Goal: Transaction & Acquisition: Purchase product/service

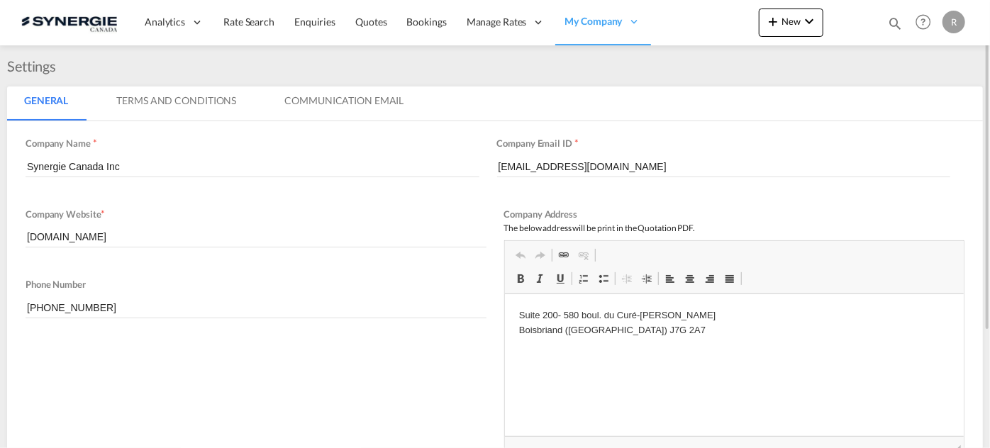
click at [891, 24] on md-icon "icon-magnify" at bounding box center [895, 24] width 16 height 16
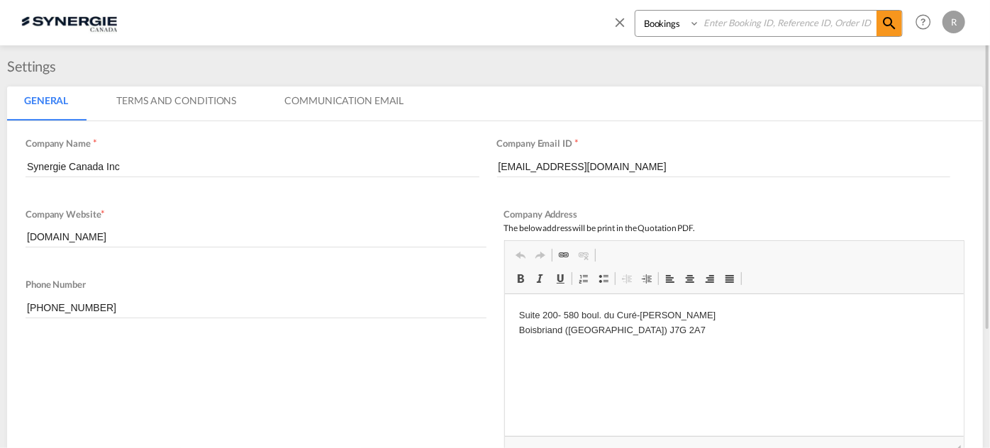
click at [671, 28] on select "Bookings Quotes Enquiries" at bounding box center [669, 24] width 67 height 26
select select "Quotes"
click at [636, 11] on select "Bookings Quotes Enquiries" at bounding box center [669, 24] width 67 height 26
click at [784, 27] on input at bounding box center [788, 23] width 177 height 25
type input "14132"
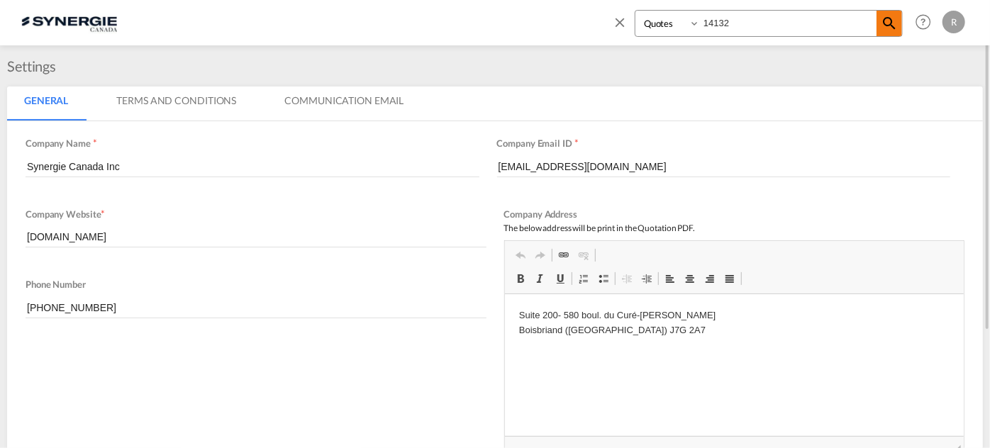
click at [897, 18] on md-icon "icon-magnify" at bounding box center [889, 23] width 17 height 17
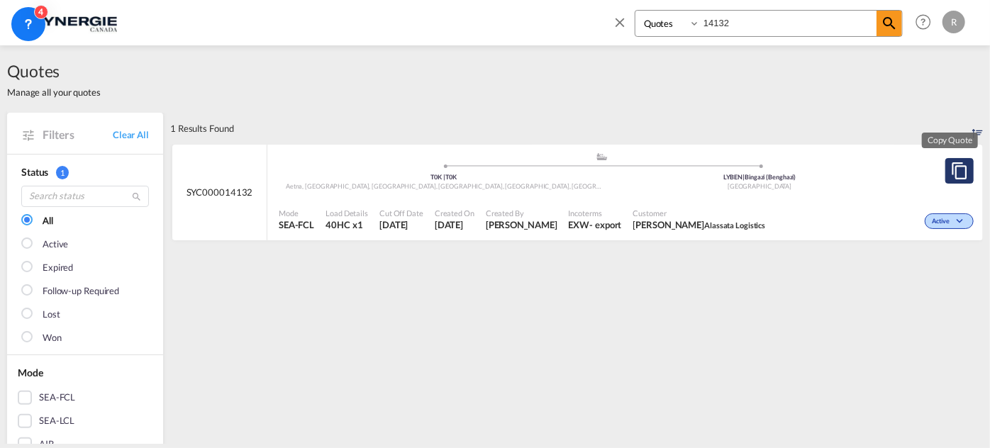
click at [951, 173] on md-icon "assets/icons/custom/copyQuote.svg" at bounding box center [959, 170] width 17 height 17
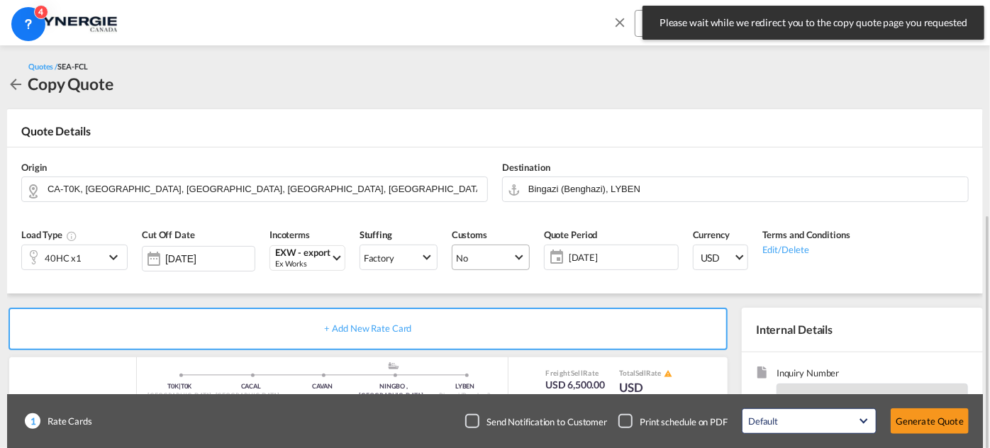
scroll to position [128, 0]
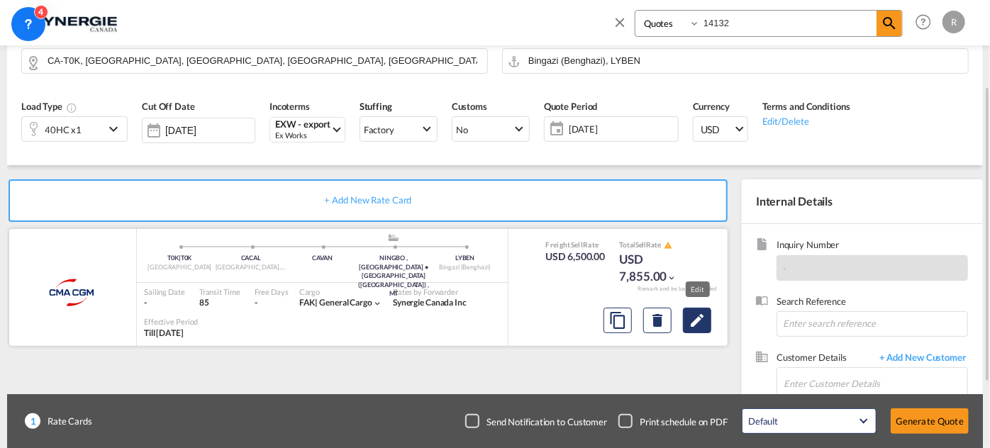
click at [696, 316] on md-icon "Edit" at bounding box center [697, 320] width 17 height 17
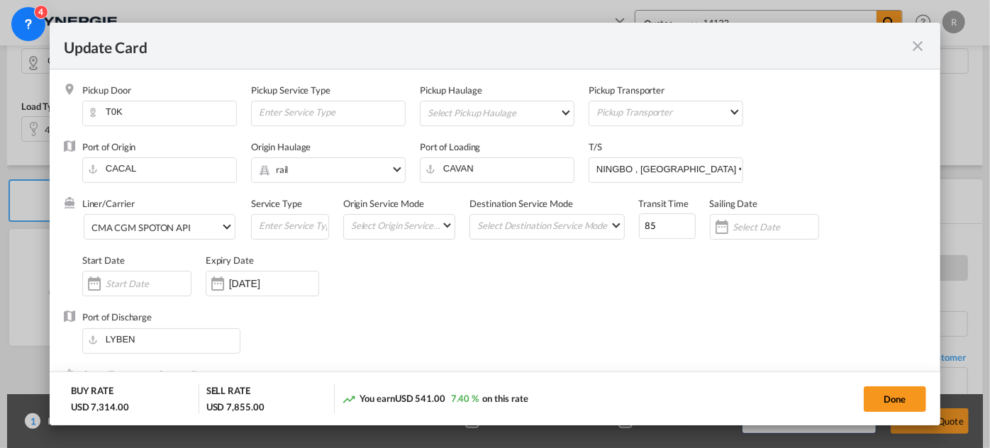
select select "per container"
select select "per B/L"
select select "per shipment"
select select "per B/L"
select select "per shipment"
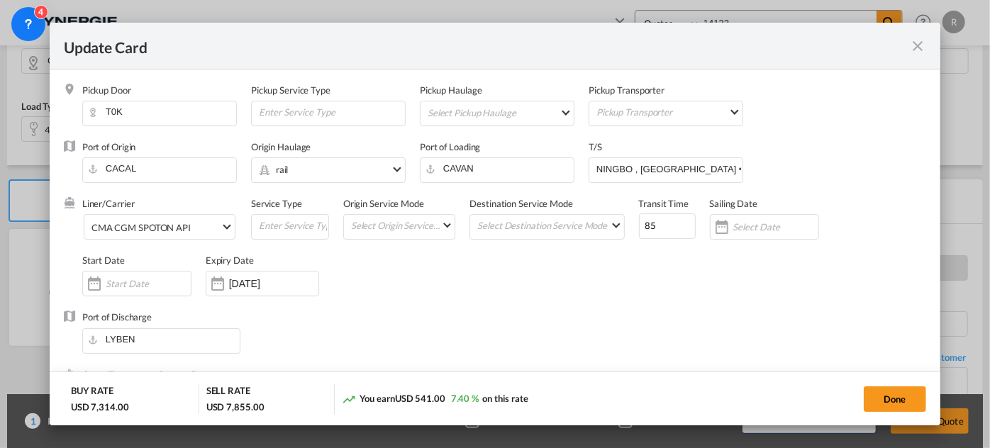
select select "per_declaration"
select select "per container"
click at [184, 223] on div "CMA CGM SPOTON API" at bounding box center [141, 227] width 99 height 11
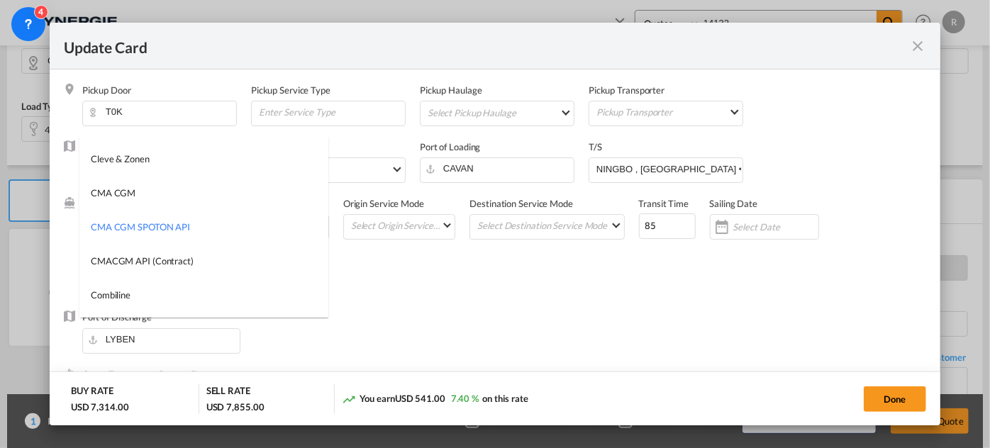
scroll to position [0, 0]
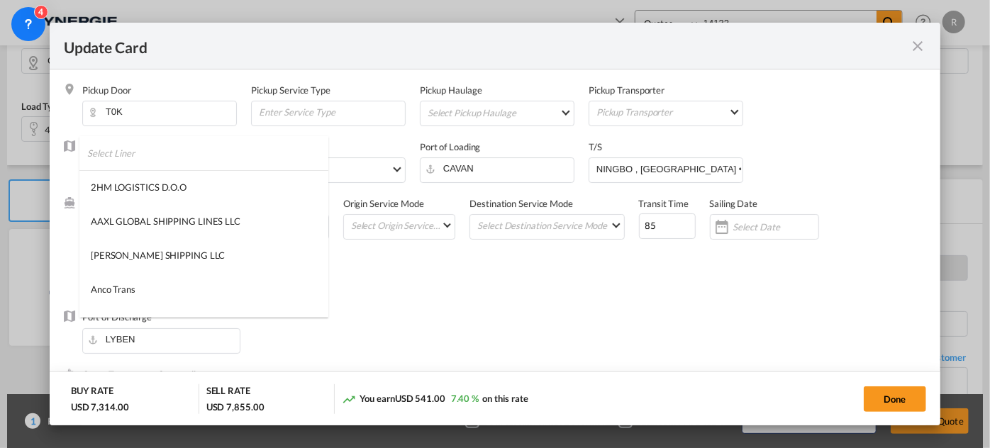
click at [256, 158] on input "search" at bounding box center [207, 153] width 241 height 34
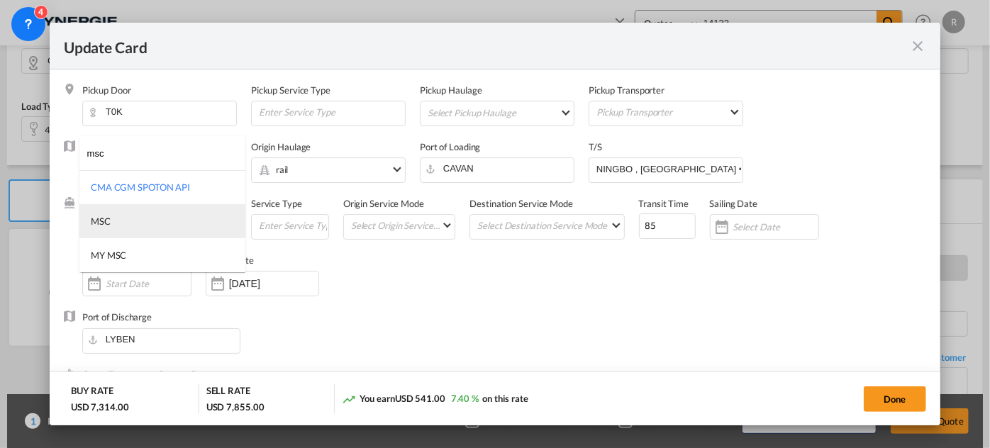
type input "msc"
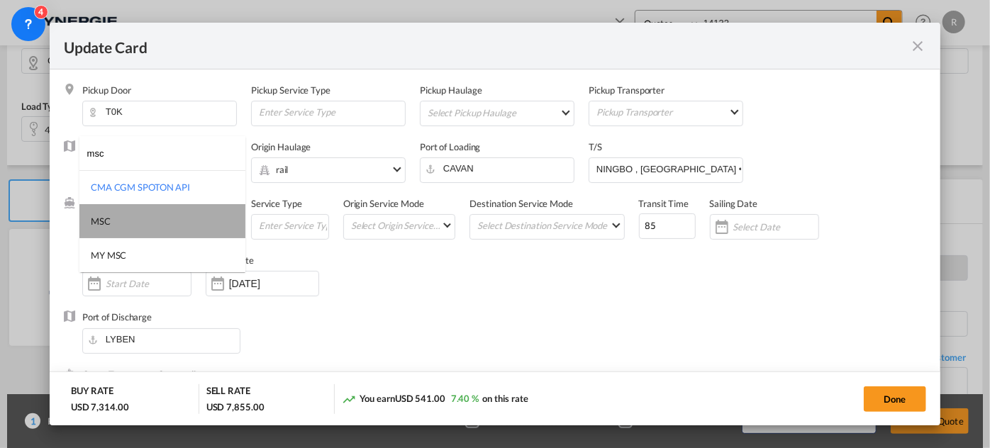
click at [114, 220] on md-option "MSC" at bounding box center [162, 221] width 166 height 34
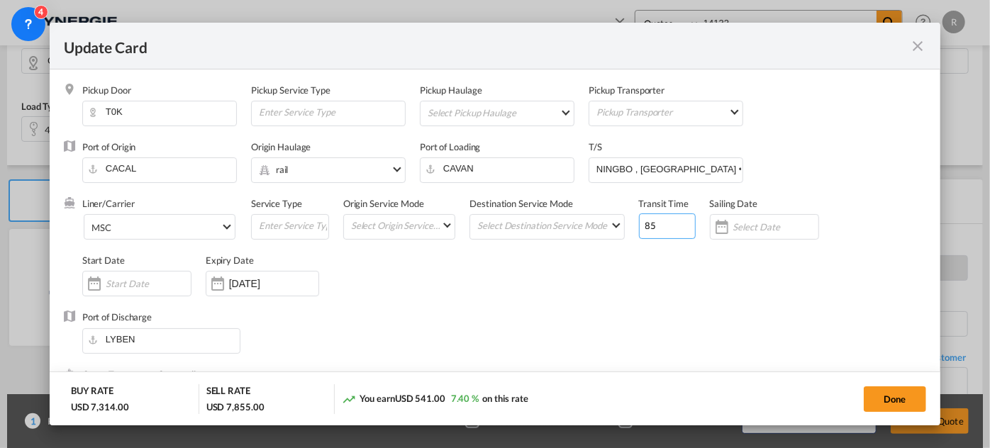
drag, startPoint x: 660, startPoint y: 226, endPoint x: 554, endPoint y: 209, distance: 107.9
click at [554, 209] on div "Liner/Carrier MSC Service Type Origin Service Mode Select Origin Service Mode […" at bounding box center [504, 254] width 844 height 114
type input "50"
drag, startPoint x: 590, startPoint y: 167, endPoint x: 814, endPoint y: 170, distance: 223.5
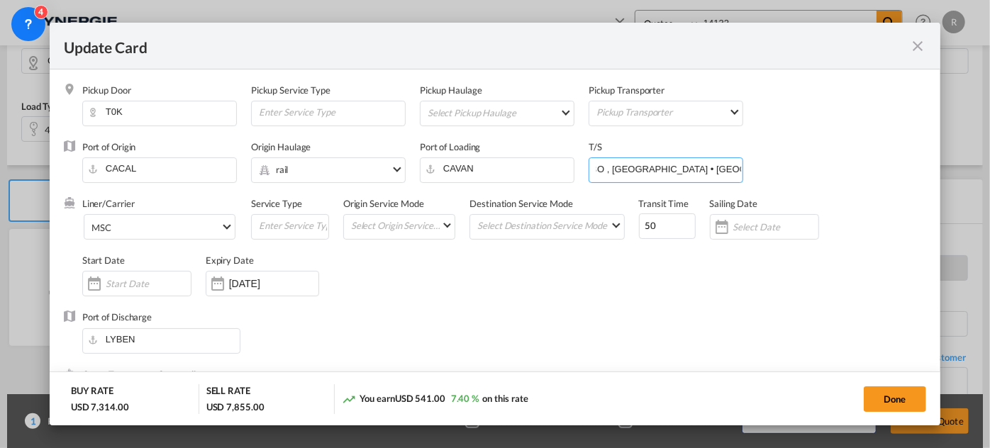
click at [814, 170] on div "Port of Origin [PERSON_NAME] Origin Haulage .a{fill:#aaa8ad;} rail rail road ba…" at bounding box center [504, 168] width 844 height 57
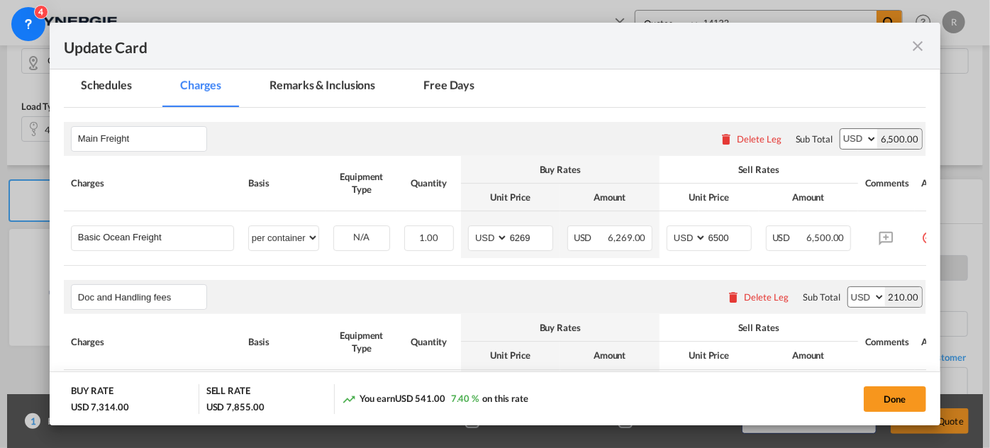
scroll to position [387, 0]
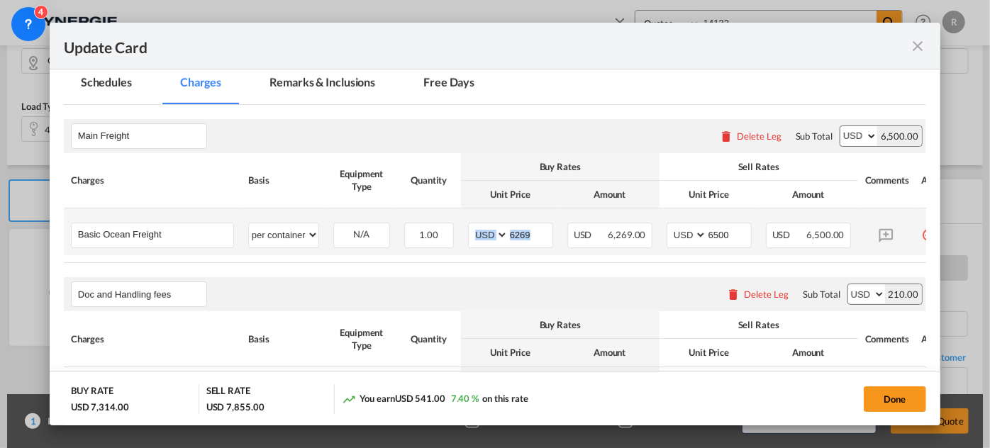
drag, startPoint x: 553, startPoint y: 229, endPoint x: 466, endPoint y: 219, distance: 87.1
click at [466, 219] on td "AED AFN ALL AMD ANG AOA ARS AUD AWG AZN BAM BBD BDT BGN BHD BIF BMD BND [PERSON…" at bounding box center [510, 232] width 99 height 47
click at [541, 236] on input "6269" at bounding box center [531, 233] width 44 height 21
drag, startPoint x: 542, startPoint y: 237, endPoint x: 480, endPoint y: 229, distance: 62.2
click at [480, 229] on md-input-container "AED AFN ALL AMD ANG AOA ARS AUD AWG AZN BAM BBD BDT BGN BHD BIF BMD BND [PERSON…" at bounding box center [510, 236] width 85 height 26
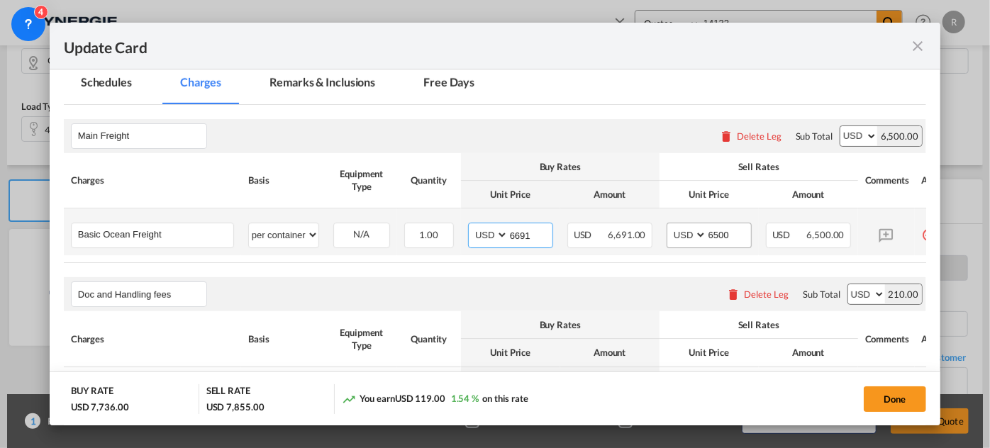
type input "6691"
drag, startPoint x: 739, startPoint y: 230, endPoint x: 669, endPoint y: 226, distance: 70.3
click at [669, 226] on md-input-container "AED AFN ALL AMD ANG AOA ARS AUD AWG AZN BAM BBD BDT BGN BHD BIF BMD BND [PERSON…" at bounding box center [709, 236] width 85 height 26
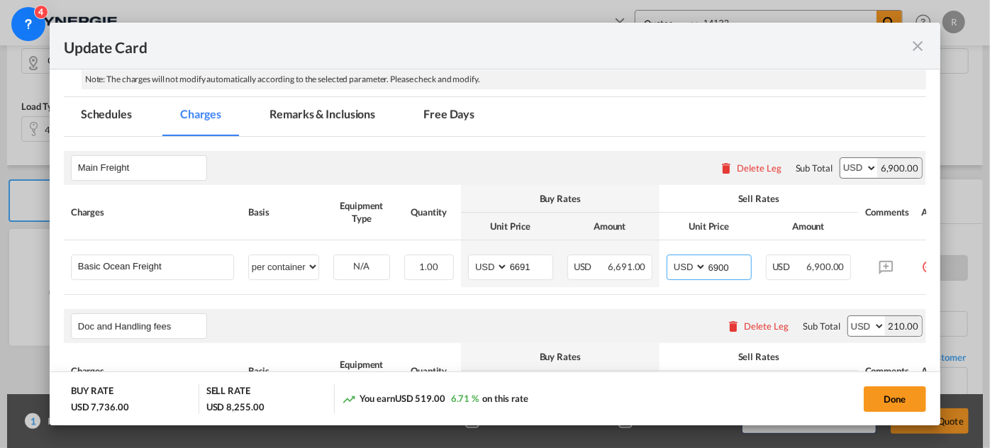
scroll to position [250, 0]
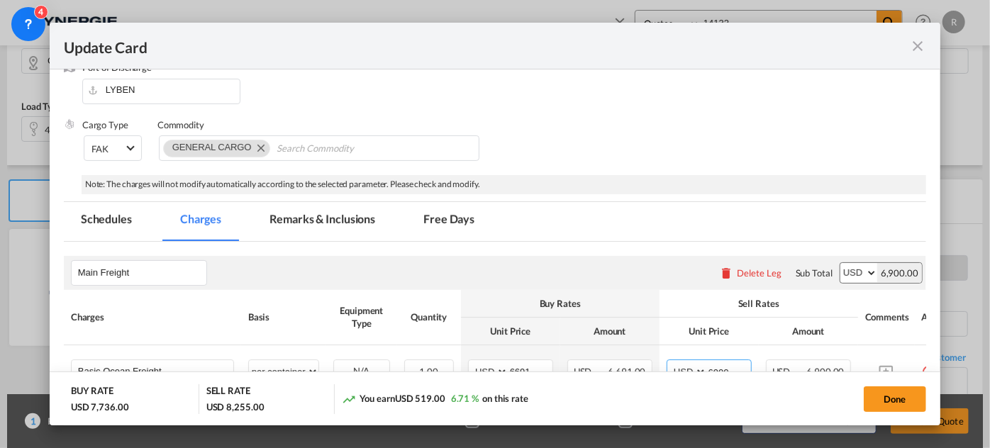
type input "6900"
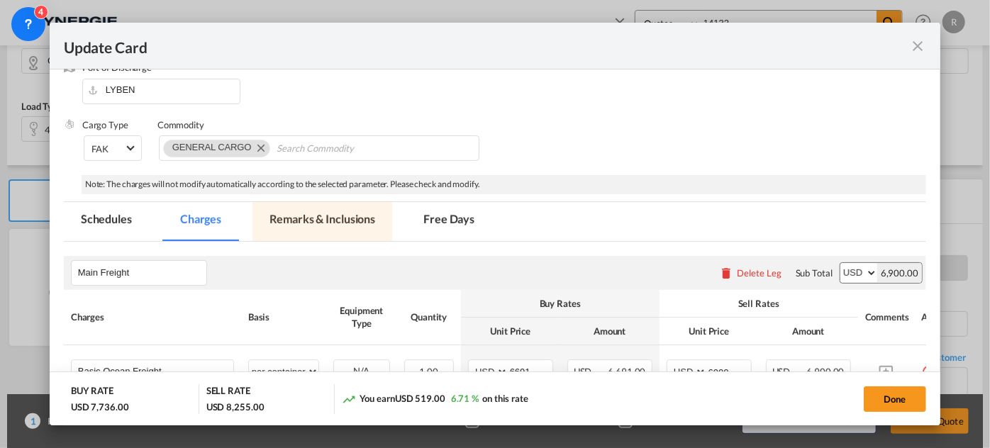
click at [324, 217] on md-tab-item "Remarks & Inclusions" at bounding box center [323, 221] width 140 height 39
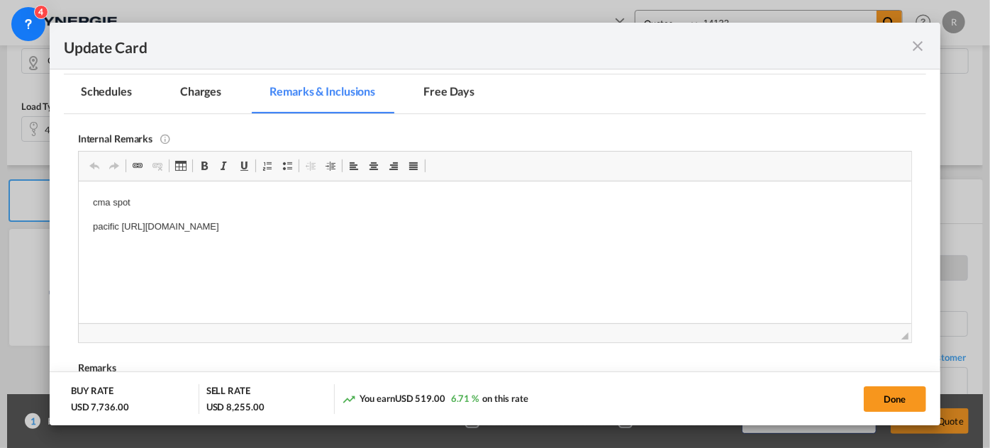
scroll to position [378, 0]
drag, startPoint x: 90, startPoint y: 205, endPoint x: 184, endPoint y: 209, distance: 93.7
click at [175, 209] on body "cma spot pacific [URL][DOMAIN_NAME]" at bounding box center [494, 225] width 804 height 62
click at [102, 206] on p "cma spot" at bounding box center [494, 201] width 804 height 15
drag, startPoint x: 85, startPoint y: 197, endPoint x: 148, endPoint y: 189, distance: 62.8
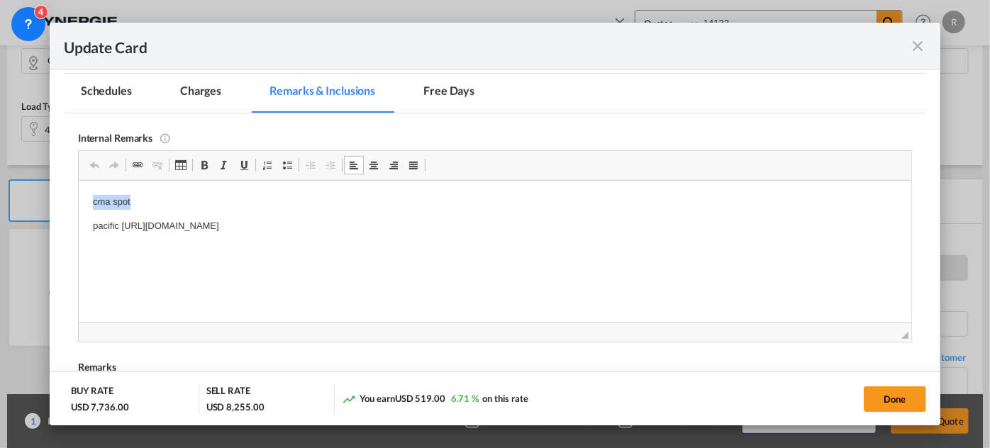
click at [159, 197] on html "cma spot pacific [URL][DOMAIN_NAME]" at bounding box center [494, 225] width 833 height 91
click at [889, 403] on button "Done" at bounding box center [895, 400] width 62 height 26
type input "[DATE]"
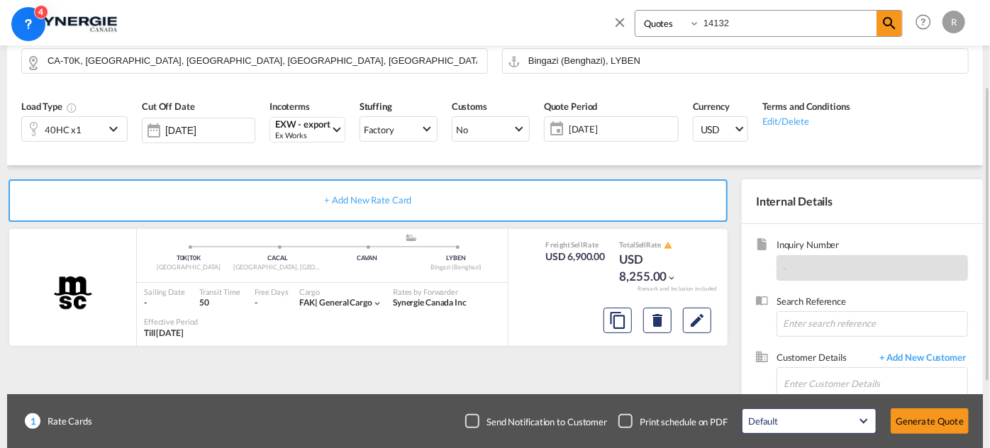
scroll to position [227, 0]
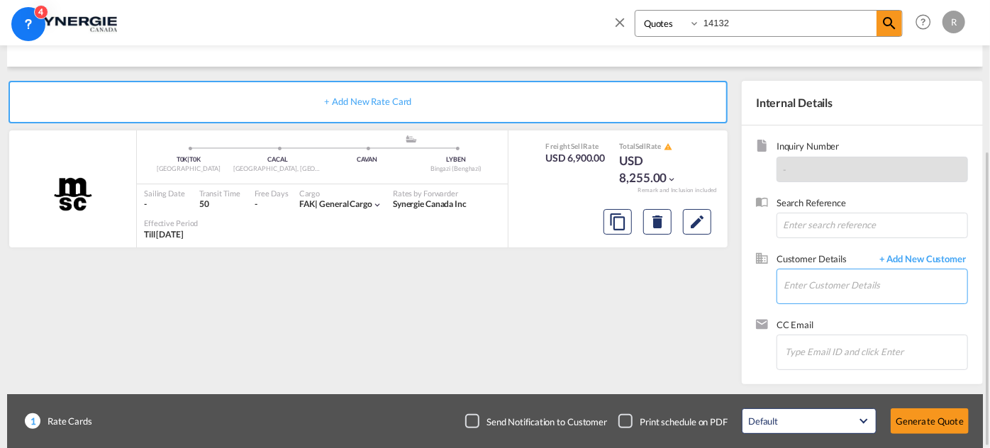
click at [804, 287] on input "Enter Customer Details" at bounding box center [876, 286] width 184 height 32
paste input "[PERSON_NAME][EMAIL_ADDRESS][DOMAIN_NAME]"
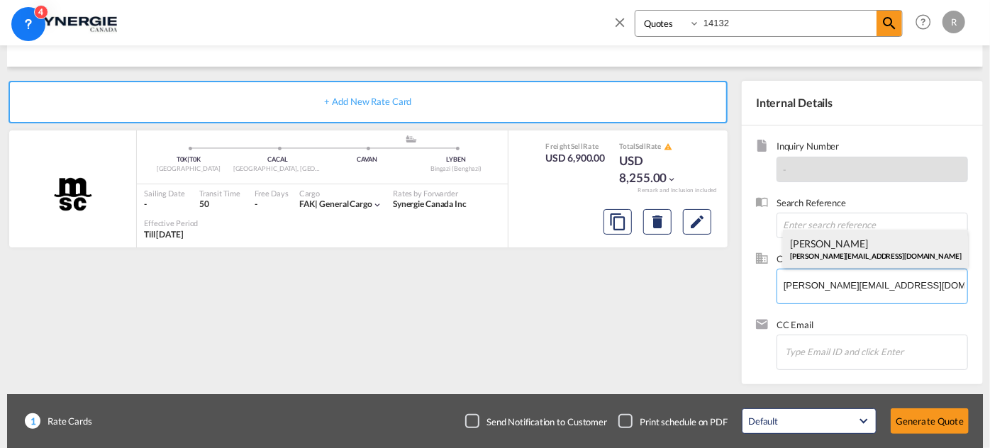
click at [838, 253] on div "[PERSON_NAME] [PERSON_NAME][EMAIL_ADDRESS][DOMAIN_NAME]" at bounding box center [875, 249] width 185 height 38
type input "Alassata Logistics, [PERSON_NAME], [PERSON_NAME][EMAIL_ADDRESS][DOMAIN_NAME]"
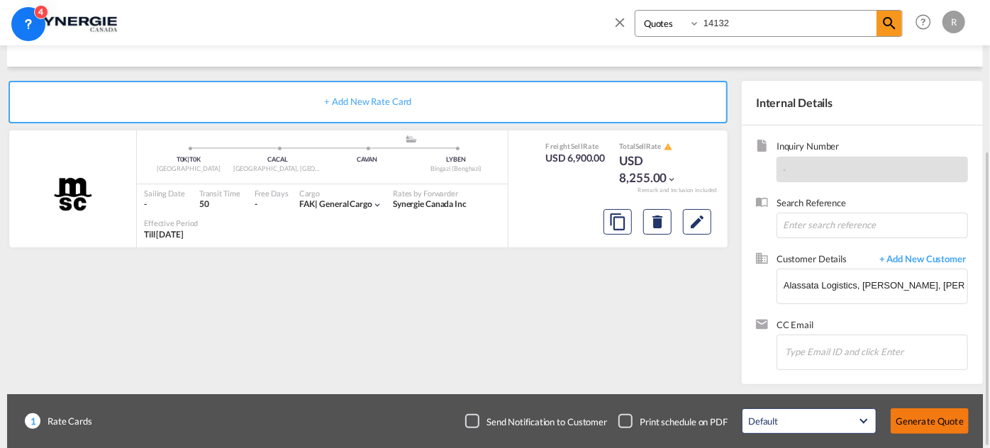
click at [923, 418] on button "Generate Quote" at bounding box center [930, 422] width 78 height 26
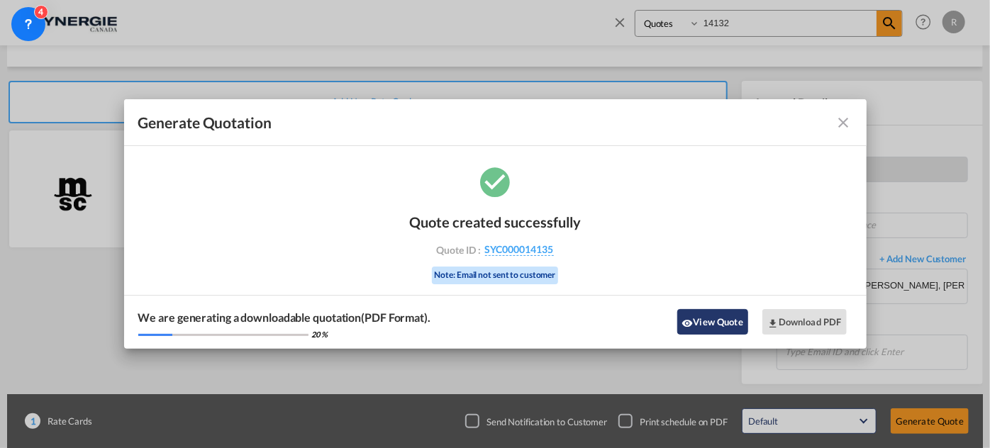
click at [695, 323] on button "View Quote" at bounding box center [713, 322] width 71 height 26
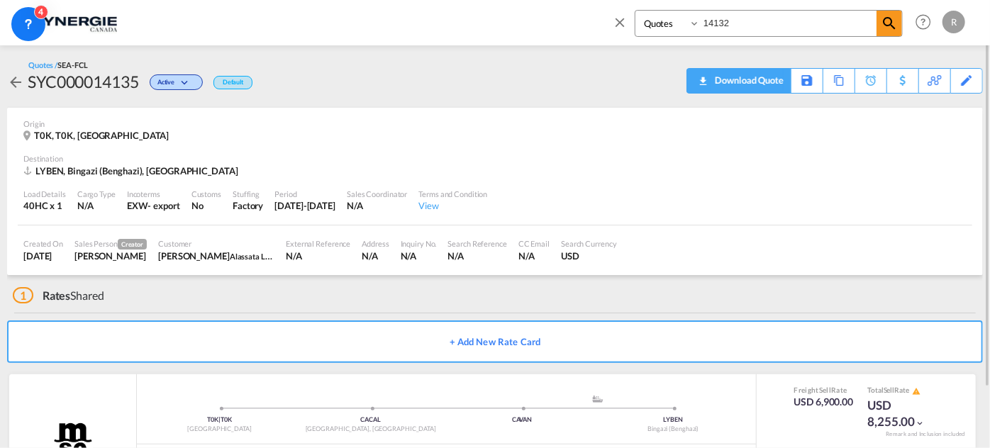
click at [775, 84] on div "Download Quote" at bounding box center [748, 80] width 72 height 23
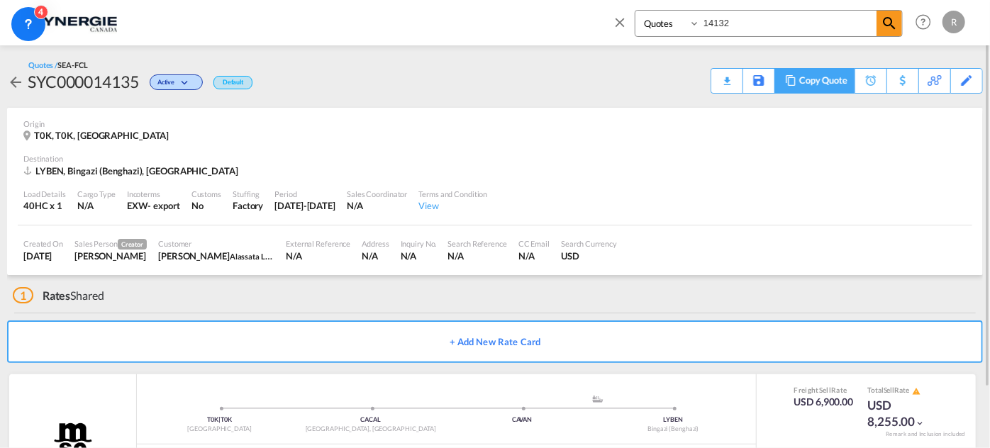
click at [829, 82] on div "Copy Quote" at bounding box center [824, 81] width 48 height 24
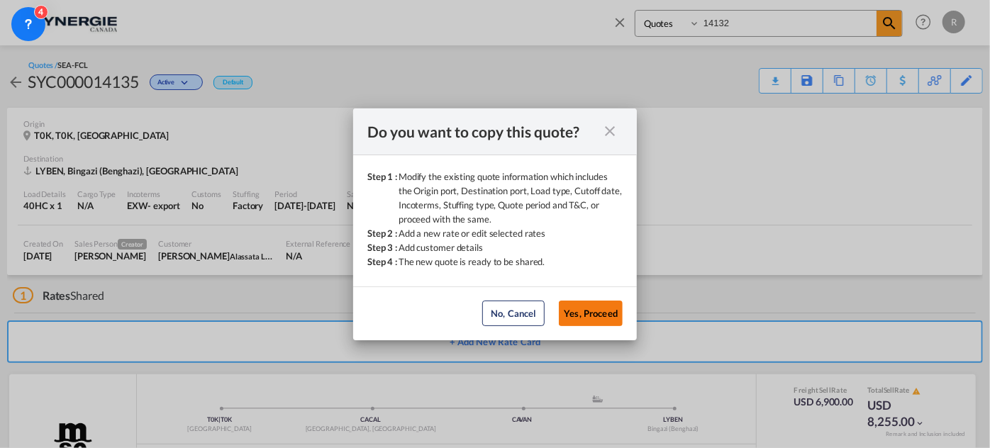
click at [592, 325] on button "Yes, Proceed" at bounding box center [591, 314] width 64 height 26
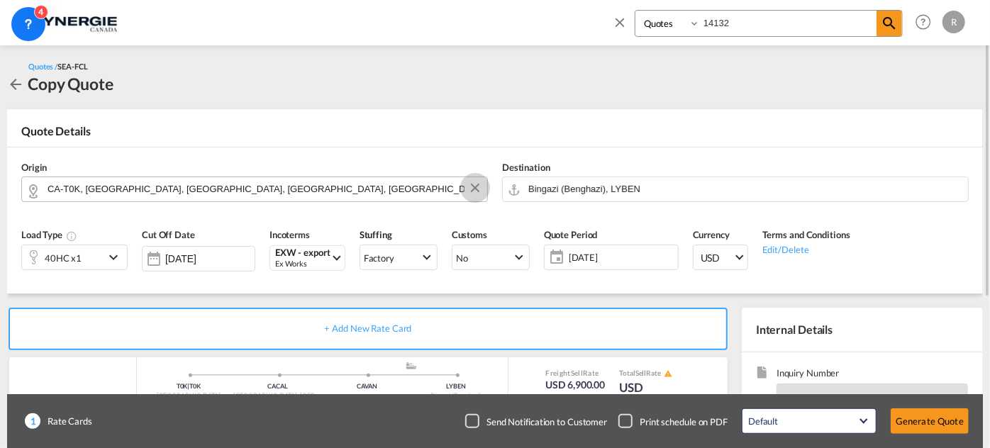
click at [474, 190] on button "Clear Input" at bounding box center [475, 187] width 21 height 21
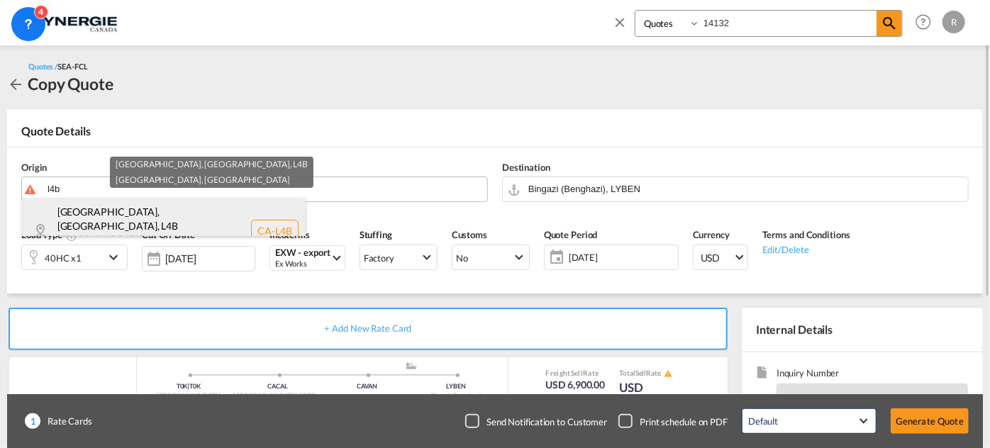
click at [147, 217] on div "[GEOGRAPHIC_DATA] , [GEOGRAPHIC_DATA] [GEOGRAPHIC_DATA]-L4B" at bounding box center [164, 231] width 284 height 66
type input "CA-L4B, [GEOGRAPHIC_DATA], [GEOGRAPHIC_DATA], [GEOGRAPHIC_DATA]"
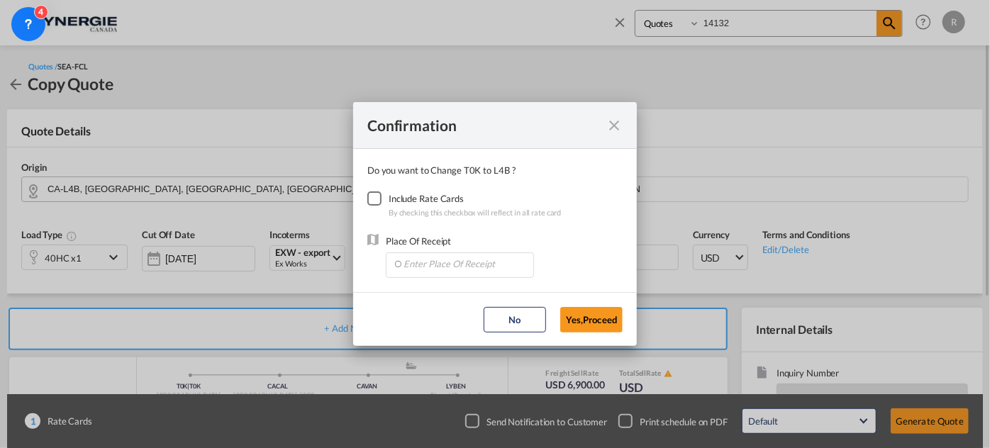
click at [380, 200] on div "Checkbox No Ink" at bounding box center [374, 199] width 14 height 14
click at [426, 260] on input "Enter Place Of Receipt" at bounding box center [463, 263] width 140 height 21
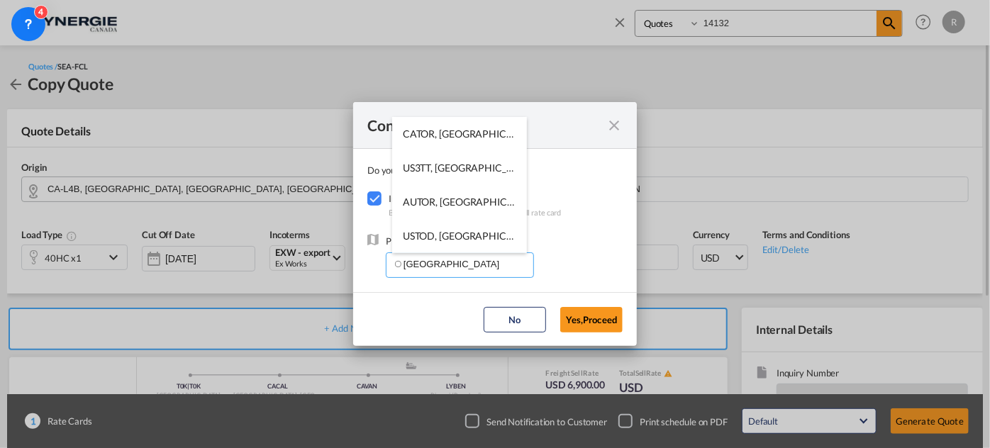
click at [448, 131] on span "CATOR, [GEOGRAPHIC_DATA], [GEOGRAPHIC_DATA], [GEOGRAPHIC_DATA], [GEOGRAPHIC_DAT…" at bounding box center [680, 134] width 554 height 12
type input "CATOR, [GEOGRAPHIC_DATA], [GEOGRAPHIC_DATA], [GEOGRAPHIC_DATA], [GEOGRAPHIC_DAT…"
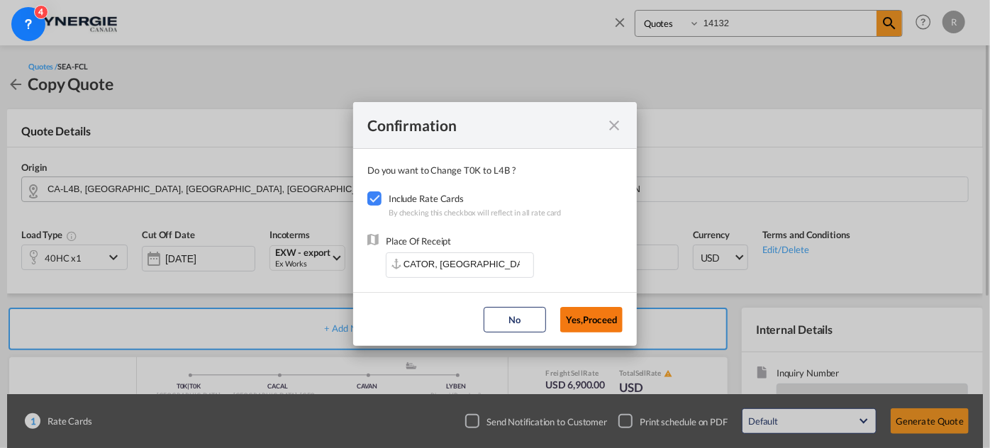
click at [585, 315] on button "Yes,Proceed" at bounding box center [591, 320] width 62 height 26
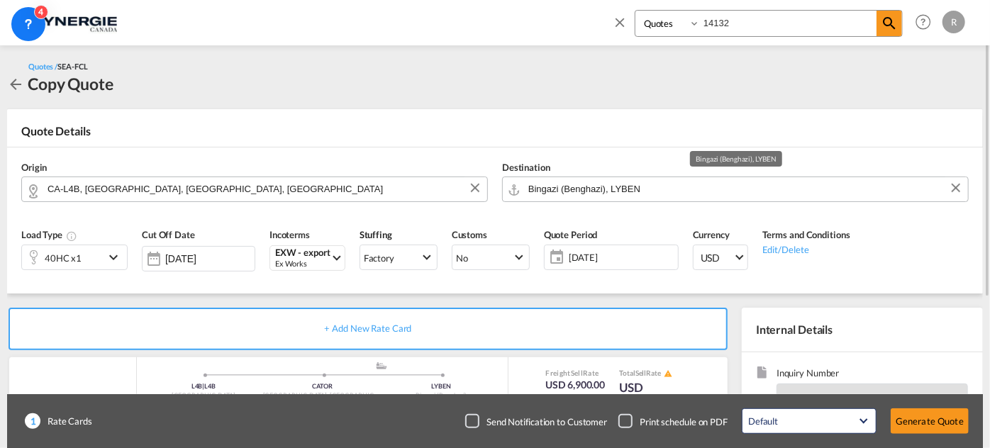
click at [680, 187] on input "Bingazi (Benghazi), LYBEN" at bounding box center [745, 189] width 433 height 25
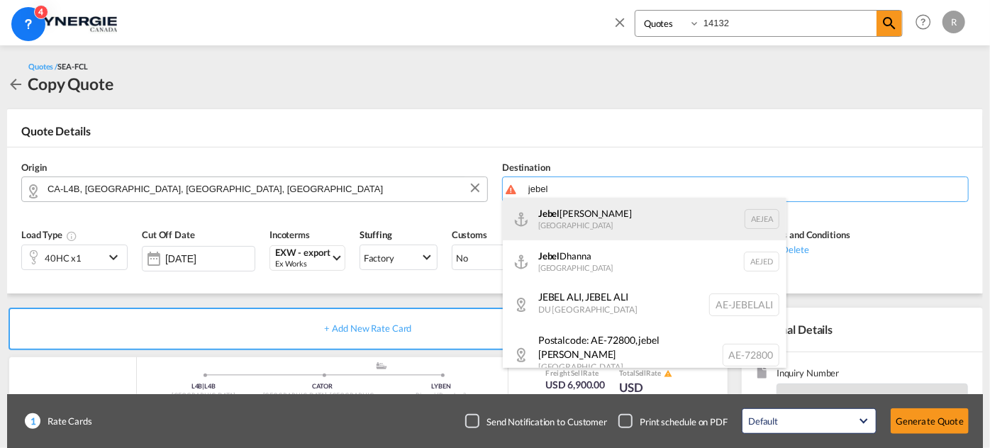
click at [591, 215] on div "[GEOGRAPHIC_DATA] [GEOGRAPHIC_DATA]" at bounding box center [645, 219] width 284 height 43
type input "[GEOGRAPHIC_DATA], [GEOGRAPHIC_DATA]"
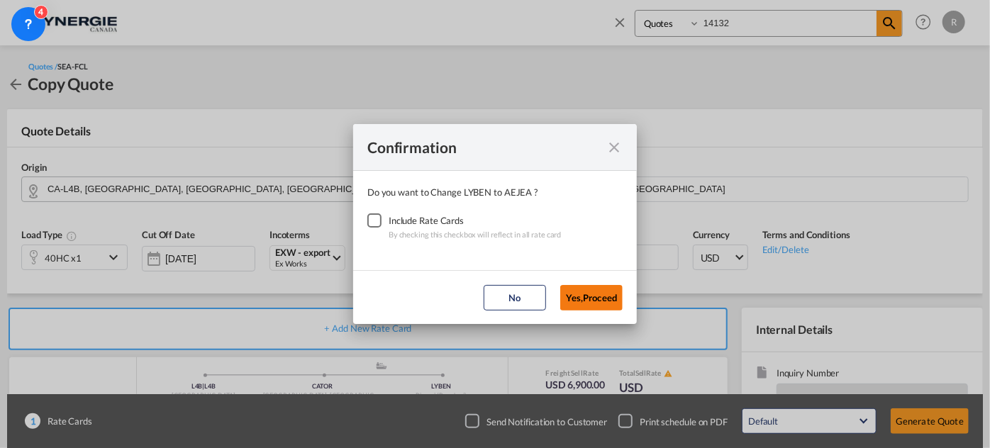
click at [589, 294] on button "Yes,Proceed" at bounding box center [591, 298] width 62 height 26
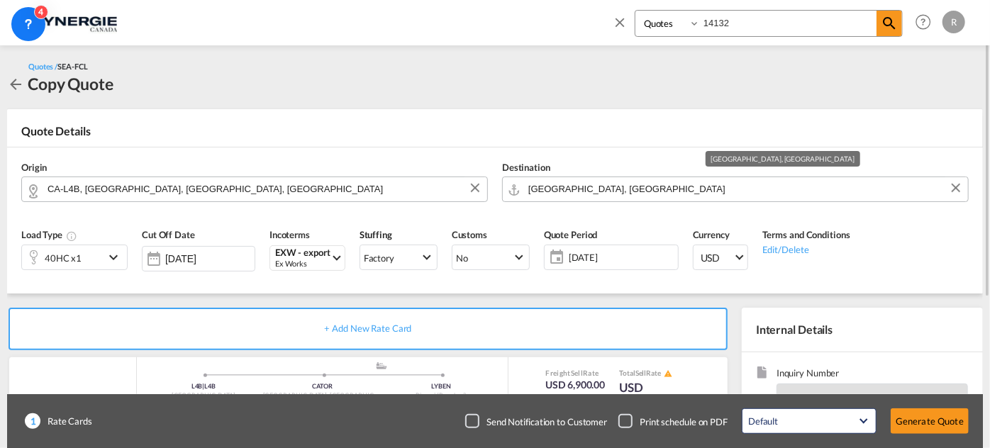
click at [616, 189] on input "[GEOGRAPHIC_DATA], [GEOGRAPHIC_DATA]" at bounding box center [745, 189] width 433 height 25
click at [960, 190] on button "Clear Input" at bounding box center [956, 187] width 21 height 21
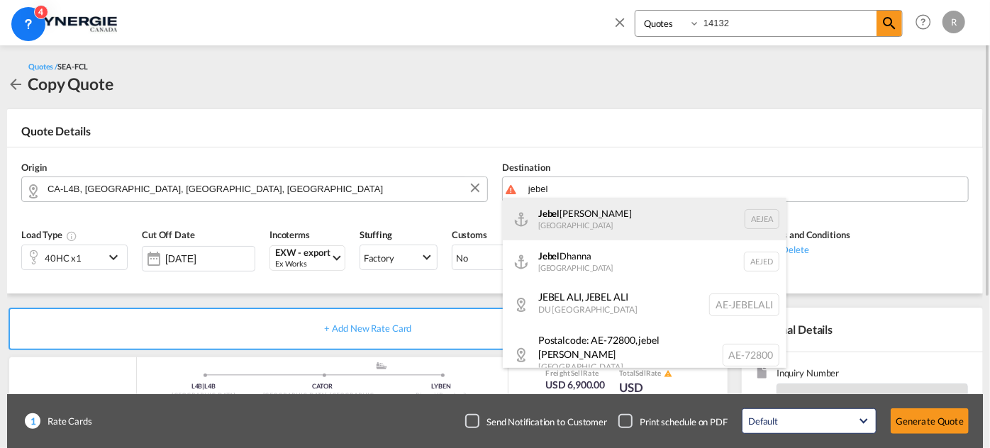
click at [624, 221] on div "[GEOGRAPHIC_DATA] [GEOGRAPHIC_DATA]" at bounding box center [645, 219] width 284 height 43
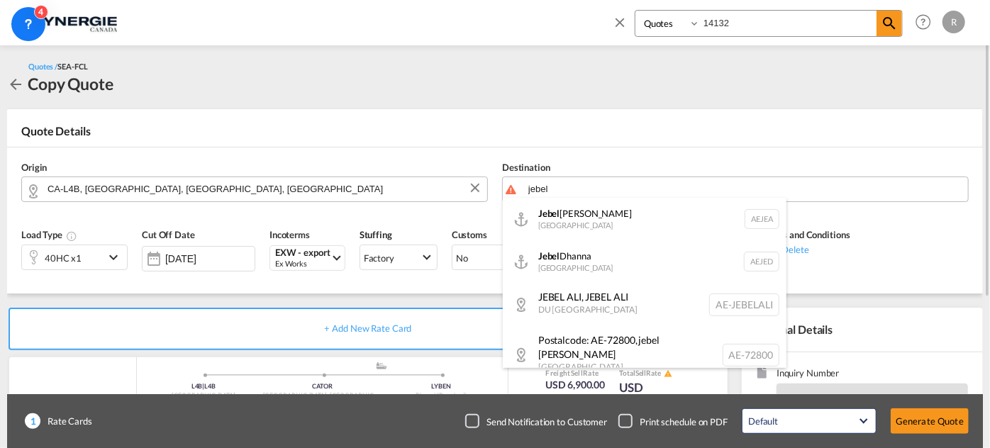
type input "[GEOGRAPHIC_DATA], [GEOGRAPHIC_DATA]"
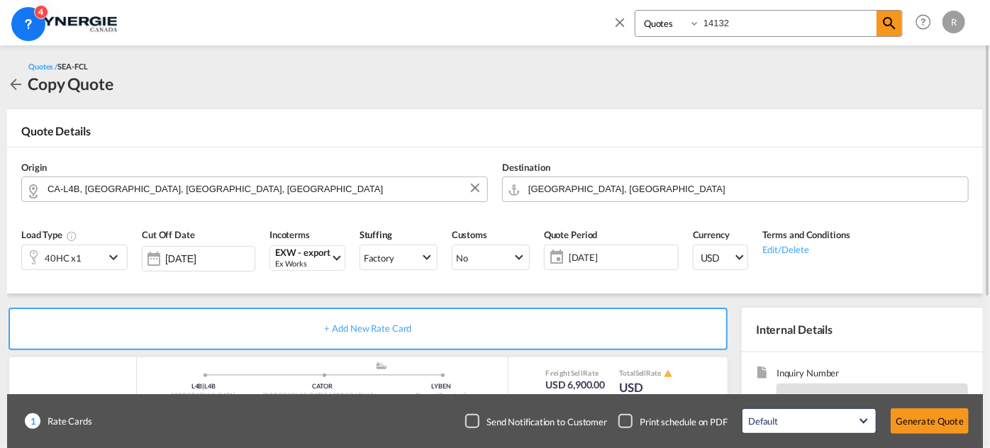
click at [106, 260] on md-icon "icon-chevron-down" at bounding box center [115, 257] width 21 height 17
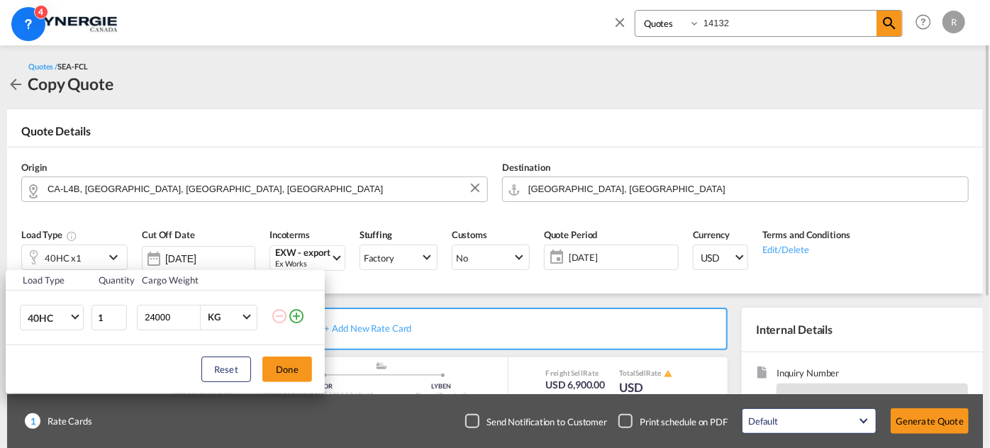
click at [106, 260] on div "Load Type Quantity Cargo Weight 40HC 20GP 40GP 40HC 45HC 20RE 40RE 40HR 20OT 40…" at bounding box center [495, 224] width 990 height 448
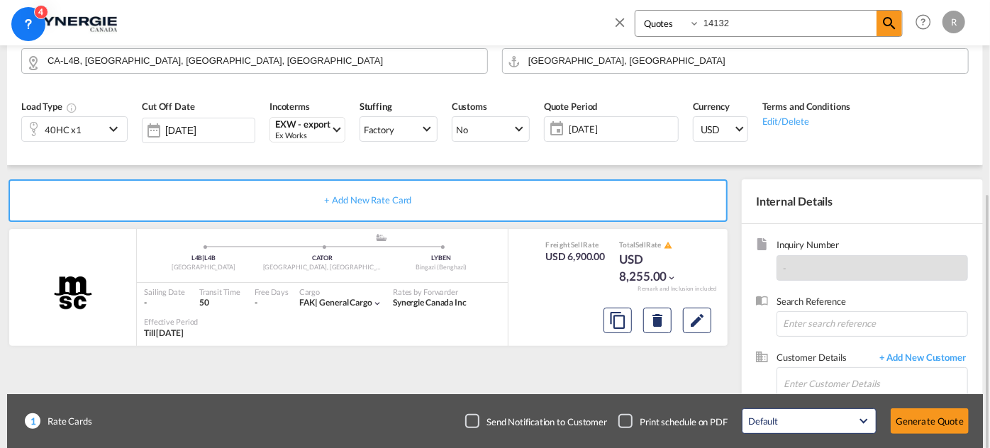
scroll to position [193, 0]
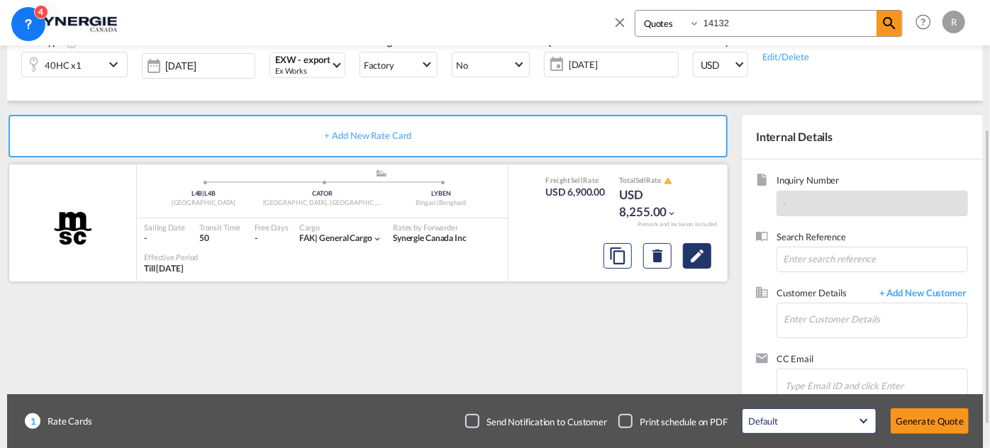
click at [700, 259] on md-icon "Edit" at bounding box center [697, 256] width 17 height 17
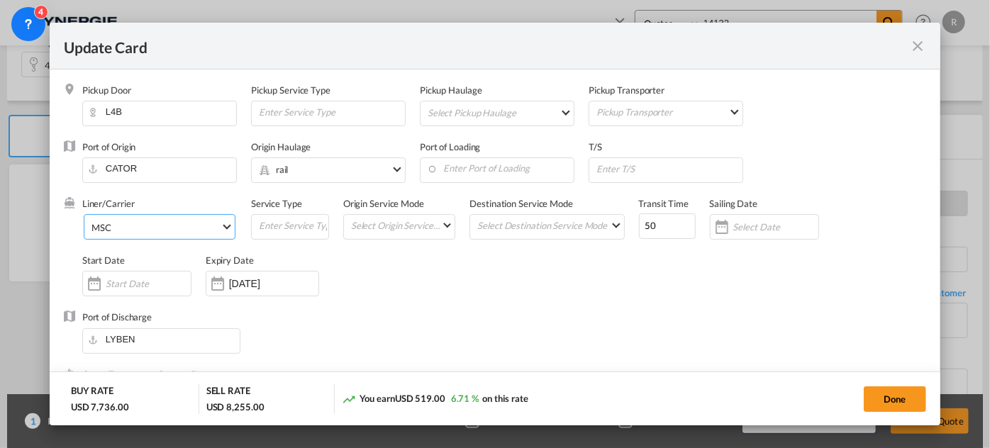
click at [189, 228] on span "MSC" at bounding box center [156, 227] width 129 height 13
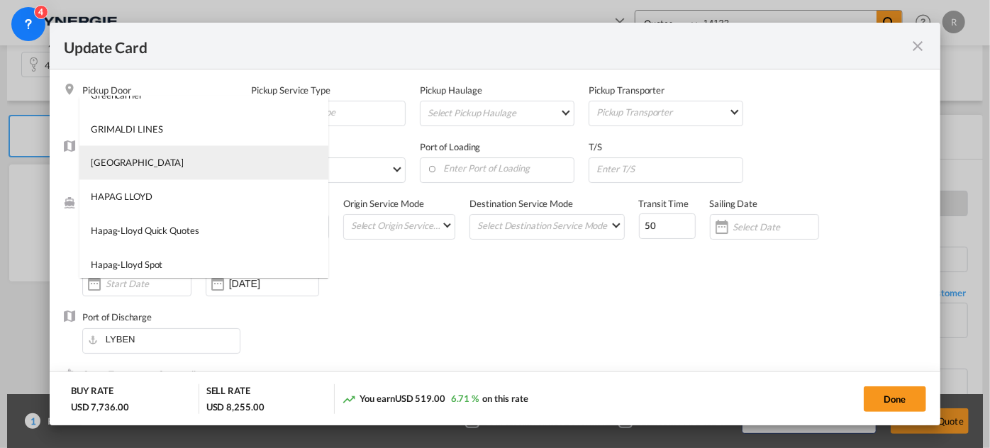
scroll to position [1315, 0]
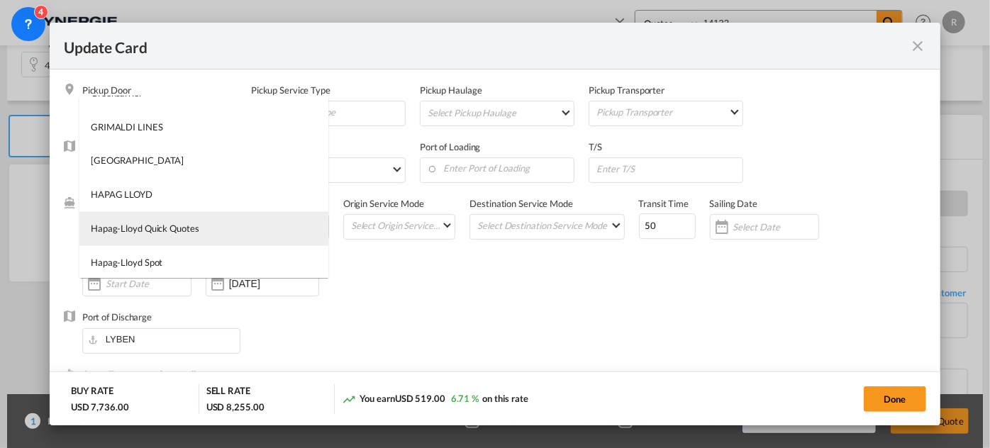
click at [174, 226] on div "Hapag-Lloyd Quick Quotes" at bounding box center [145, 229] width 109 height 13
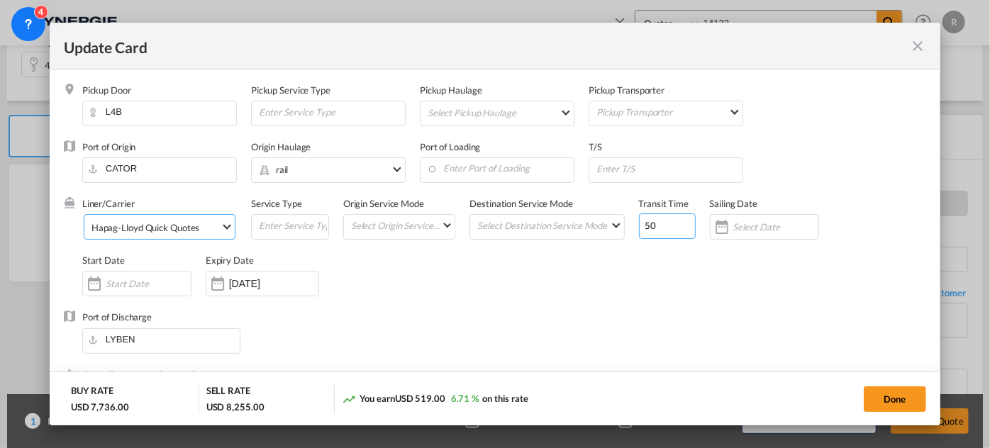
click at [621, 221] on div "Liner/Carrier Hapag-[PERSON_NAME] Quick Quotes Service Type Origin Service Mode…" at bounding box center [504, 254] width 844 height 114
type input "64"
click at [639, 163] on input "Update Card Pickup ..." at bounding box center [669, 168] width 148 height 21
type input "[GEOGRAPHIC_DATA]"
click at [467, 164] on input "Enter Port of Loading" at bounding box center [500, 168] width 147 height 21
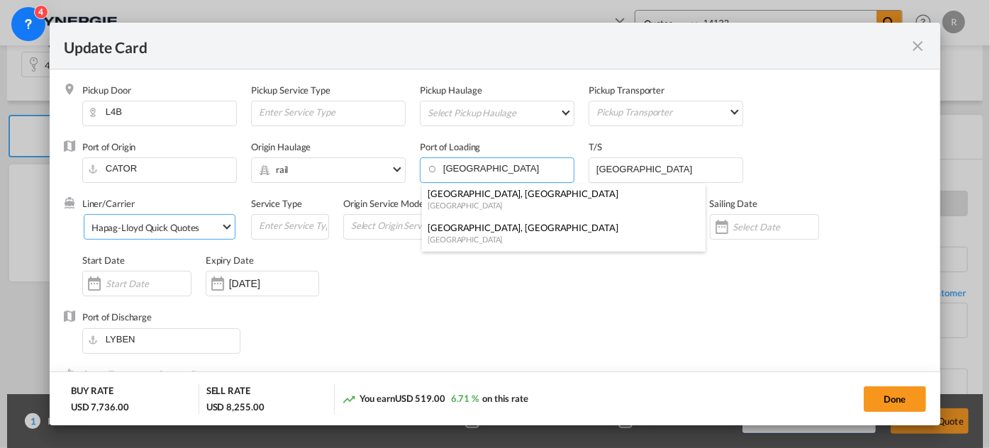
click at [454, 234] on div "[GEOGRAPHIC_DATA]" at bounding box center [560, 239] width 264 height 11
type input "[GEOGRAPHIC_DATA], [GEOGRAPHIC_DATA], CAMTR"
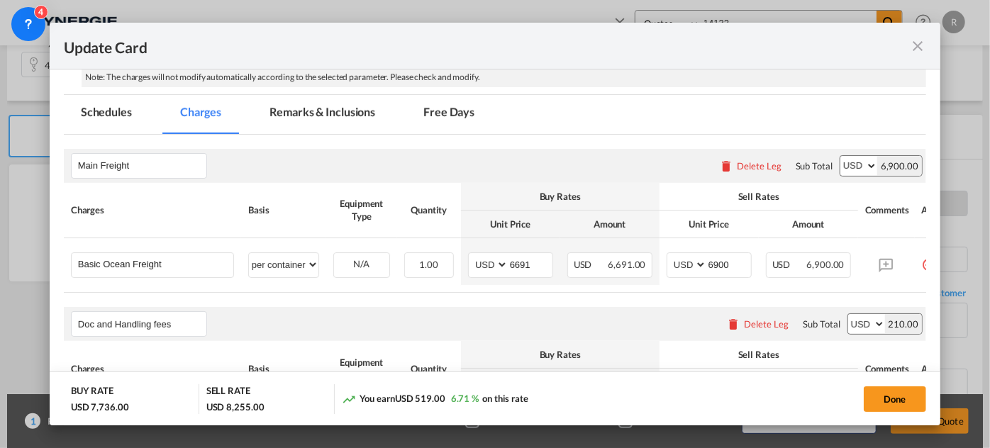
scroll to position [387, 0]
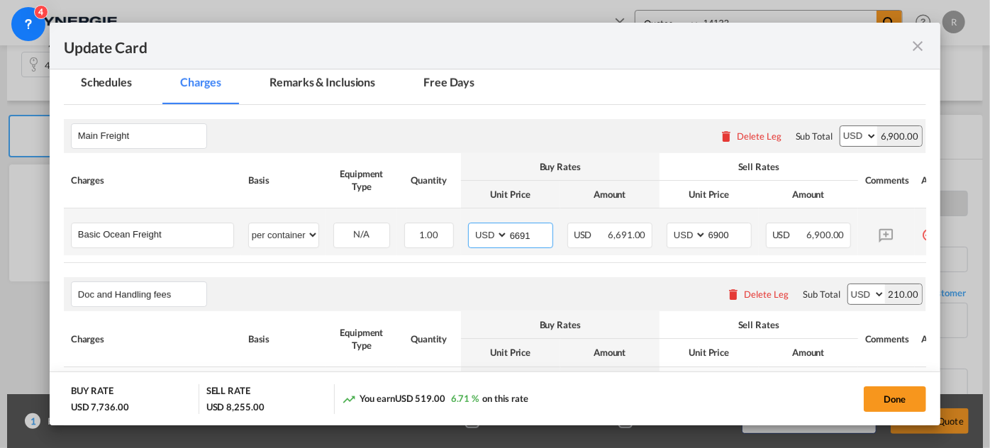
drag, startPoint x: 537, startPoint y: 233, endPoint x: 461, endPoint y: 221, distance: 76.8
click at [461, 221] on td "AED AFN ALL AMD ANG AOA ARS AUD AWG AZN BAM BBD BDT BGN BHD BIF BMD BND [PERSON…" at bounding box center [510, 232] width 99 height 47
type input "2536"
drag, startPoint x: 736, startPoint y: 231, endPoint x: 670, endPoint y: 226, distance: 66.2
click at [669, 226] on md-input-container "AED AFN ALL AMD ANG AOA ARS AUD AWG AZN BAM BBD BDT BGN BHD BIF BMD BND [PERSON…" at bounding box center [709, 236] width 85 height 26
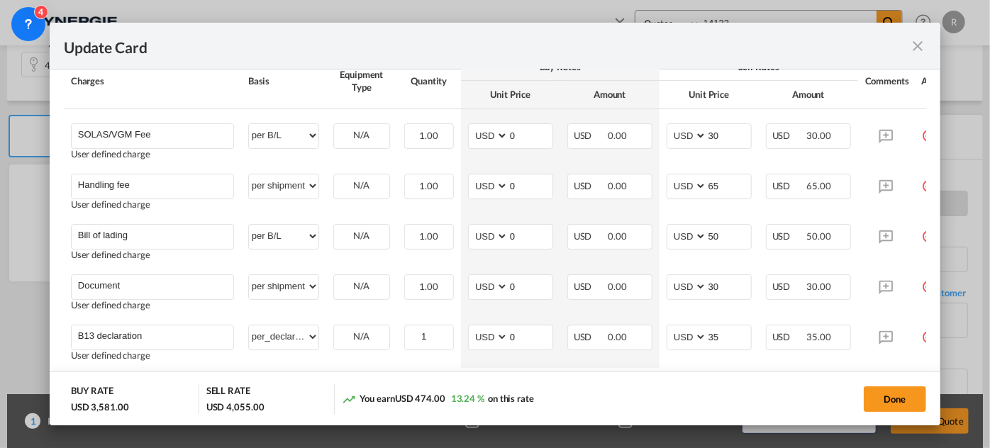
scroll to position [709, 0]
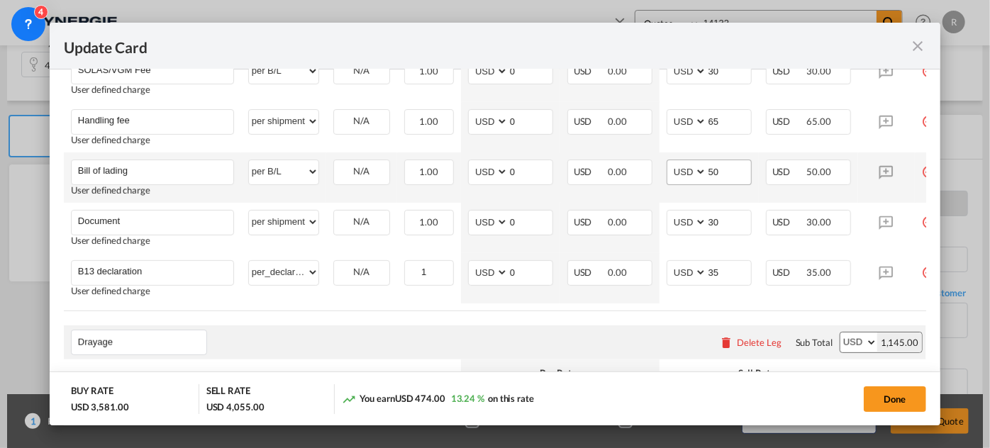
type input "2700"
drag, startPoint x: 729, startPoint y: 174, endPoint x: 675, endPoint y: 175, distance: 53.9
click at [675, 175] on md-input-container "AED AFN ALL AMD ANG AOA ARS AUD AWG AZN BAM BBD BDT BGN BHD BIF BMD BND [PERSON…" at bounding box center [709, 173] width 85 height 26
type input "75"
drag, startPoint x: 529, startPoint y: 172, endPoint x: 497, endPoint y: 165, distance: 32.6
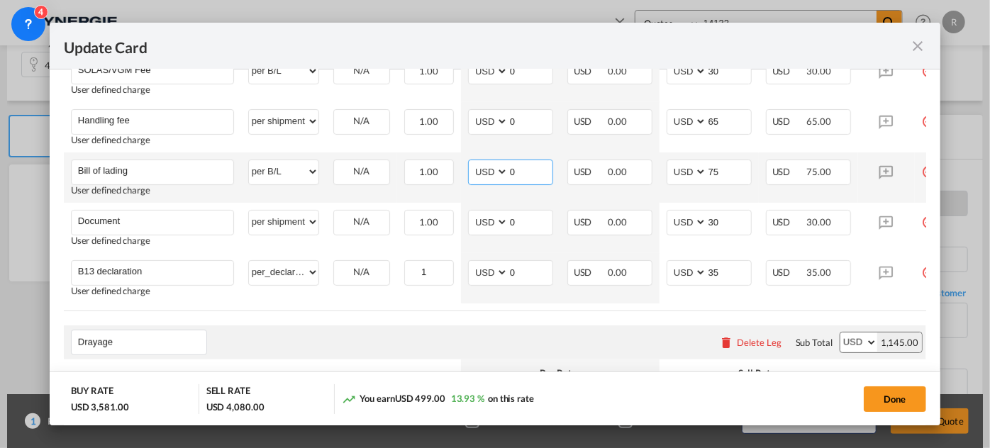
click at [490, 166] on md-input-container "AED AFN ALL AMD ANG AOA ARS AUD AWG AZN BAM BBD BDT BGN BHD BIF BMD BND [PERSON…" at bounding box center [510, 173] width 85 height 26
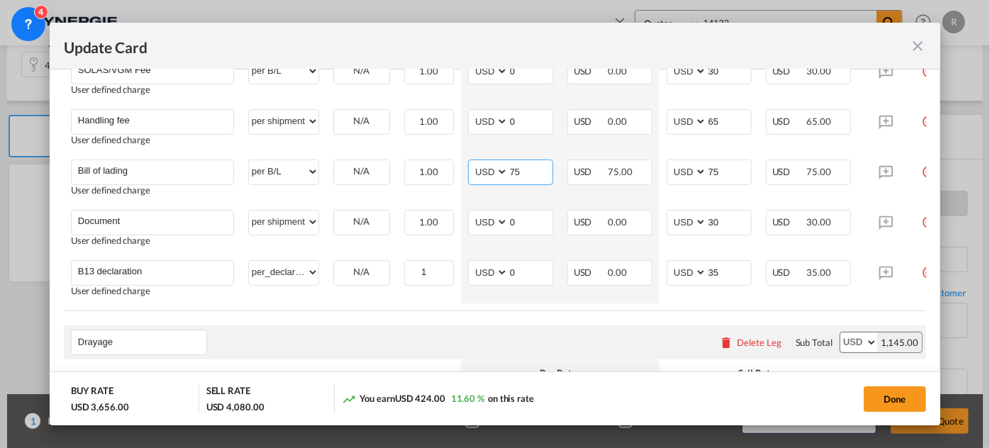
type input "75"
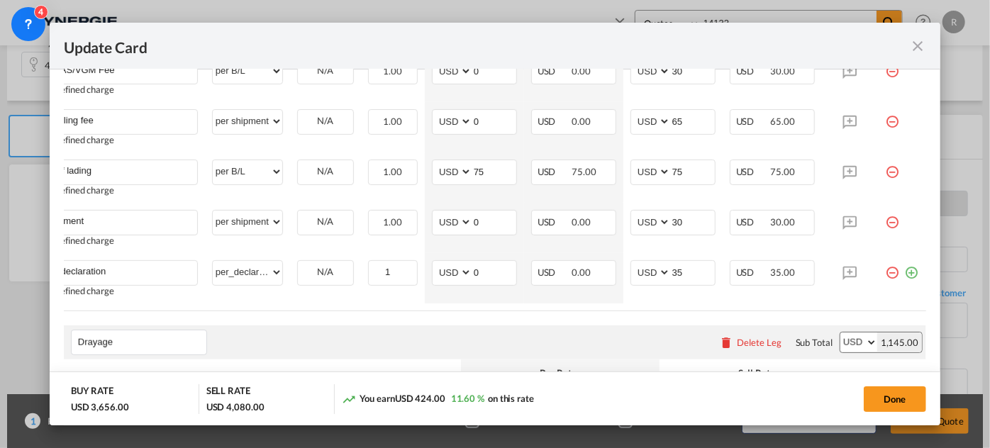
drag, startPoint x: 869, startPoint y: 311, endPoint x: 917, endPoint y: 307, distance: 47.7
click at [917, 307] on table "Charges Basis Equipment Type Quantity Buy Rates Sell Rates Comments Action Unit…" at bounding box center [477, 150] width 899 height 322
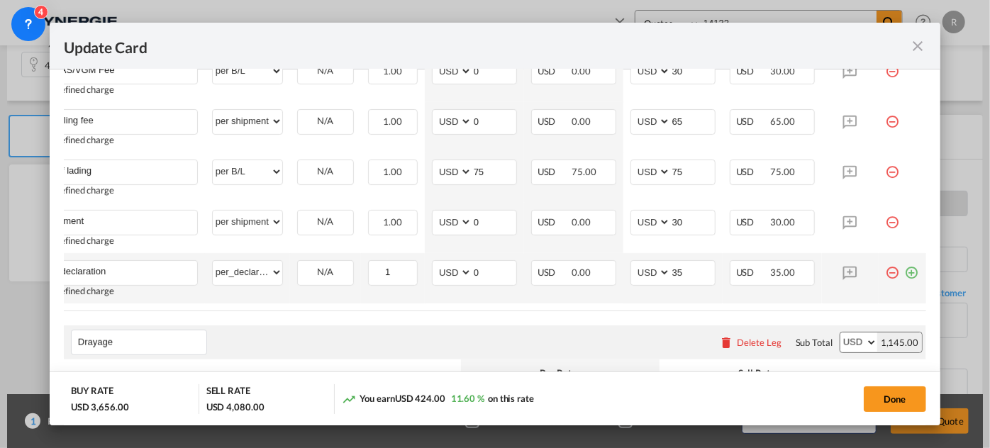
click at [905, 275] on md-icon "icon-plus-circle-outline green-400-fg" at bounding box center [912, 267] width 14 height 14
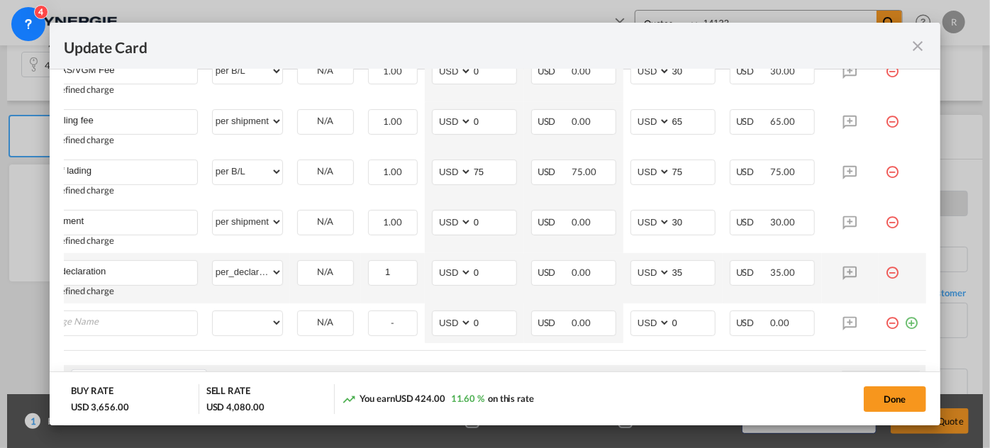
scroll to position [0, 13]
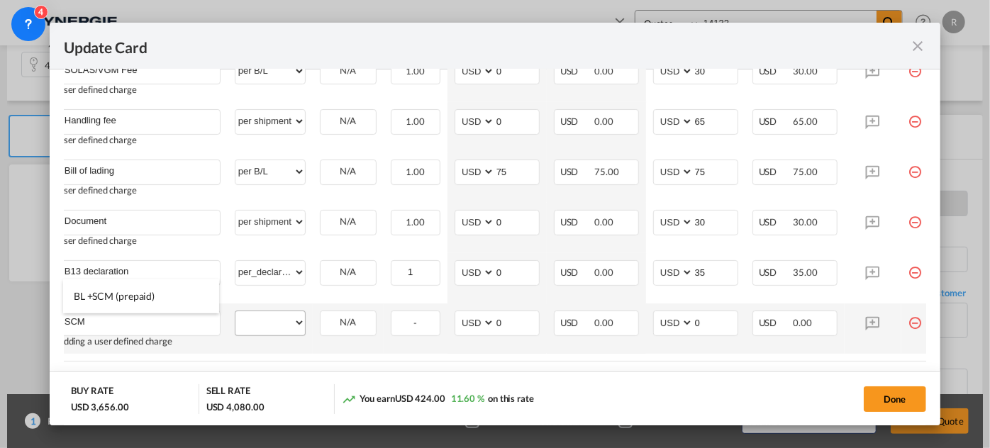
type input "SCM"
click at [301, 332] on select "per equipment per container per B/L per shipping bill per shipment per pallet p…" at bounding box center [271, 322] width 70 height 23
select select "per shipment"
click at [236, 314] on select "per equipment per container per B/L per shipping bill per shipment per pallet p…" at bounding box center [271, 322] width 70 height 23
drag, startPoint x: 705, startPoint y: 328, endPoint x: 653, endPoint y: 323, distance: 52.8
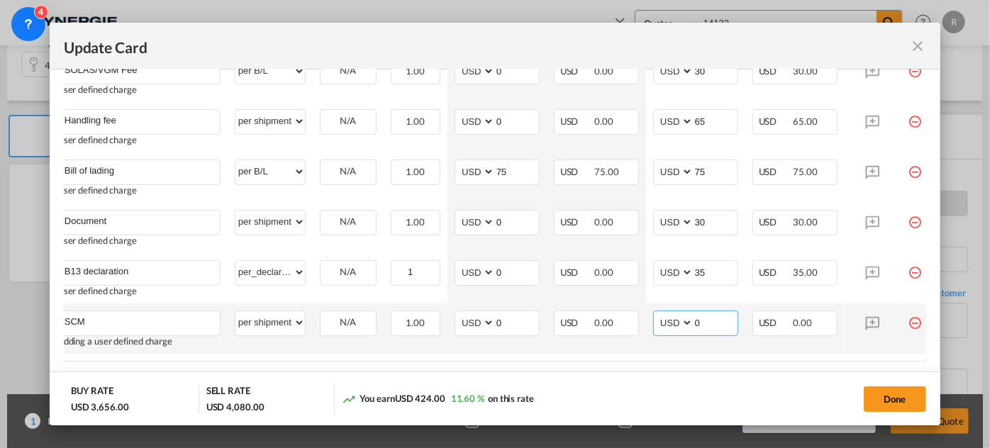
click at [653, 323] on md-input-container "AED AFN ALL AMD ANG AOA ARS AUD AWG AZN BAM BBD BDT BGN BHD BIF BMD BND [PERSON…" at bounding box center [695, 324] width 85 height 26
type input "35"
drag, startPoint x: 516, startPoint y: 325, endPoint x: 460, endPoint y: 309, distance: 58.2
click at [469, 316] on md-input-container "AED AFN ALL AMD ANG AOA ARS AUD AWG AZN BAM BBD BDT BGN BHD BIF BMD BND [PERSON…" at bounding box center [497, 324] width 85 height 26
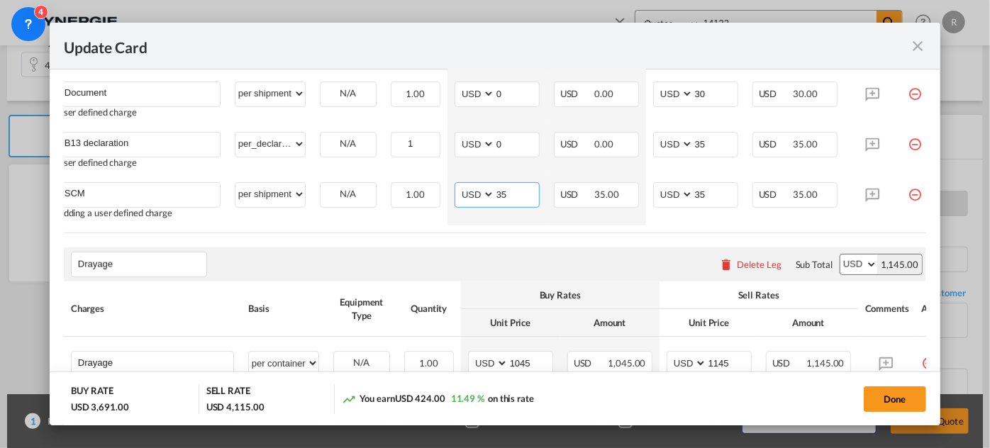
scroll to position [967, 0]
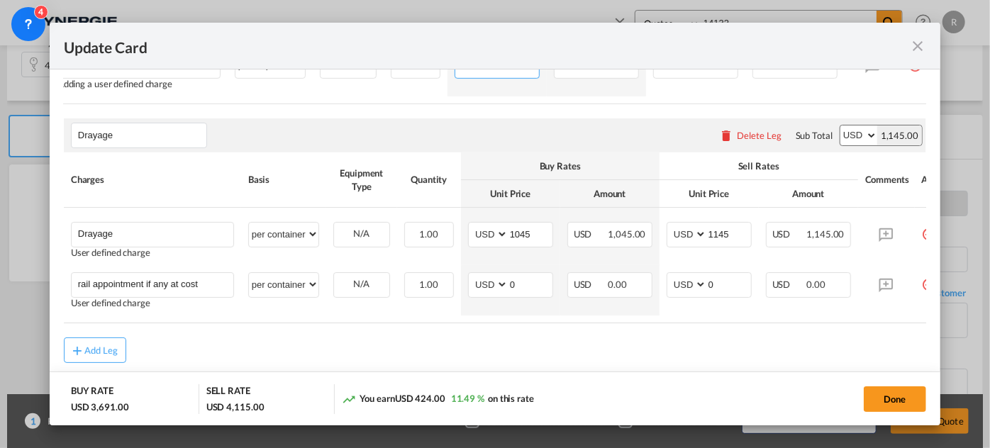
type input "35"
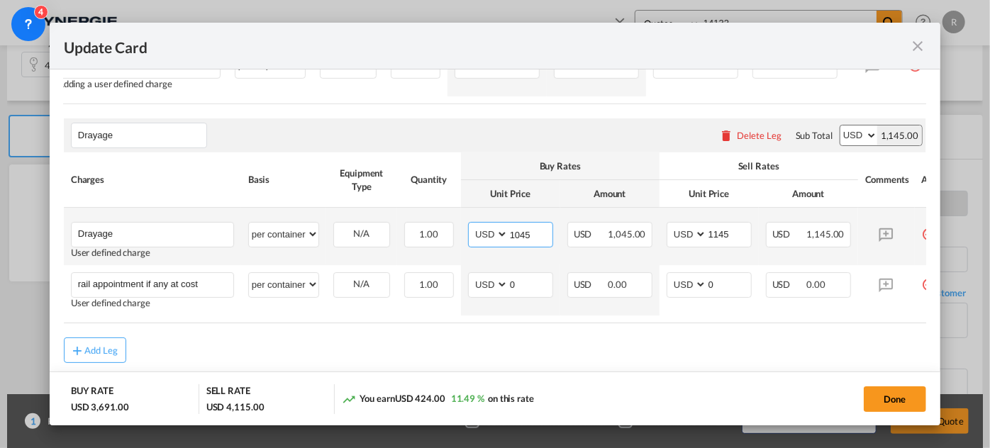
drag, startPoint x: 543, startPoint y: 238, endPoint x: 461, endPoint y: 225, distance: 83.3
click at [461, 225] on td "AED AFN ALL AMD ANG AOA ARS AUD AWG AZN BAM BBD BDT BGN BHD BIF BMD BND [PERSON…" at bounding box center [510, 236] width 99 height 57
type input "307"
drag, startPoint x: 726, startPoint y: 237, endPoint x: 699, endPoint y: 237, distance: 27.7
click at [699, 237] on md-input-container "AED AFN ALL AMD ANG AOA ARS AUD AWG AZN BAM BBD BDT BGN BHD BIF BMD BND [PERSON…" at bounding box center [709, 235] width 85 height 26
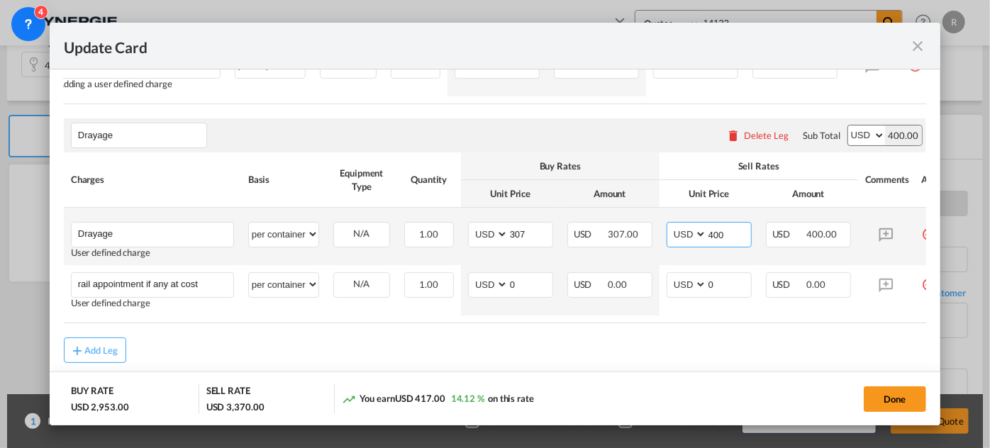
drag, startPoint x: 727, startPoint y: 238, endPoint x: 704, endPoint y: 236, distance: 23.5
click at [704, 236] on md-input-container "AED AFN ALL AMD ANG AOA ARS AUD AWG AZN BAM BBD BDT BGN BHD BIF BMD BND [PERSON…" at bounding box center [709, 235] width 85 height 26
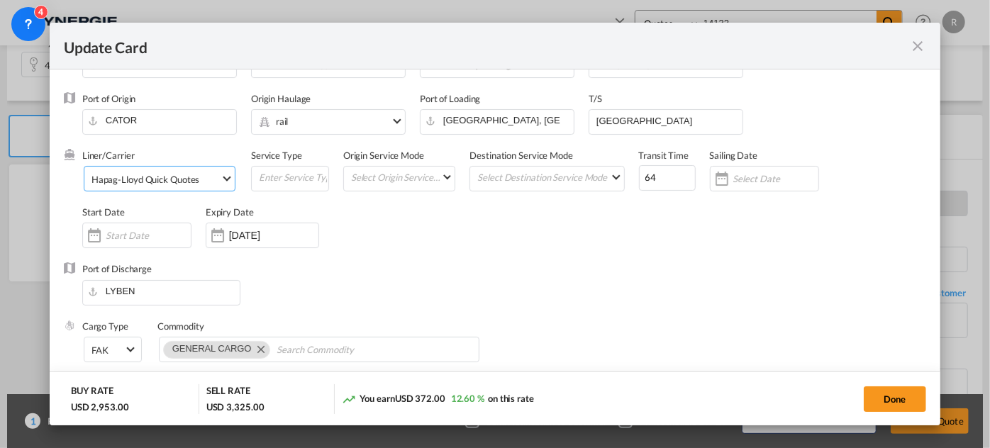
scroll to position [128, 0]
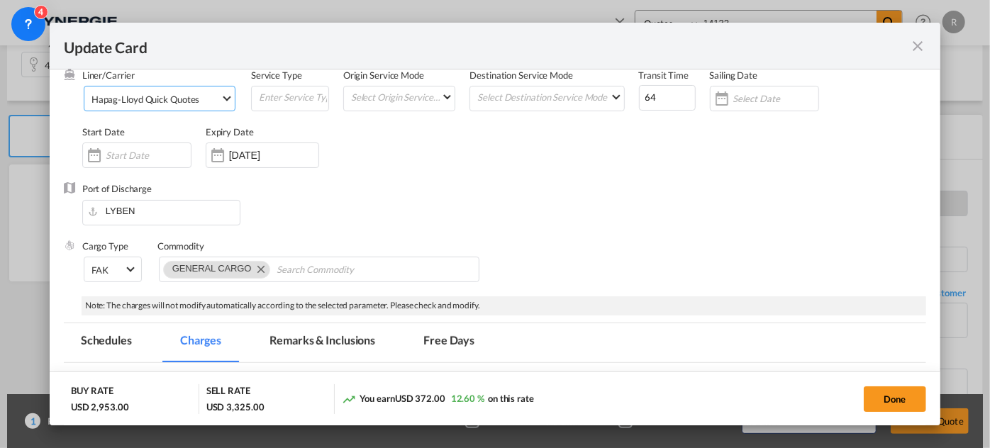
type input "355"
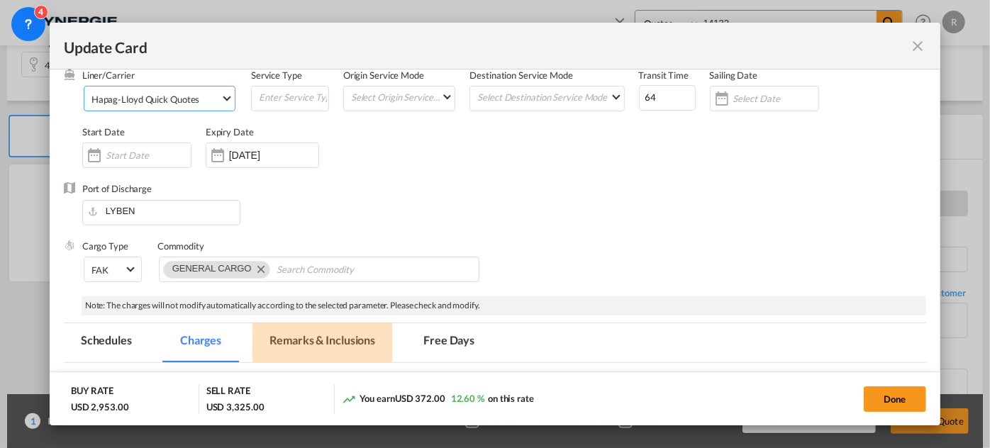
click at [312, 336] on md-tab-item "Remarks & Inclusions" at bounding box center [323, 343] width 140 height 39
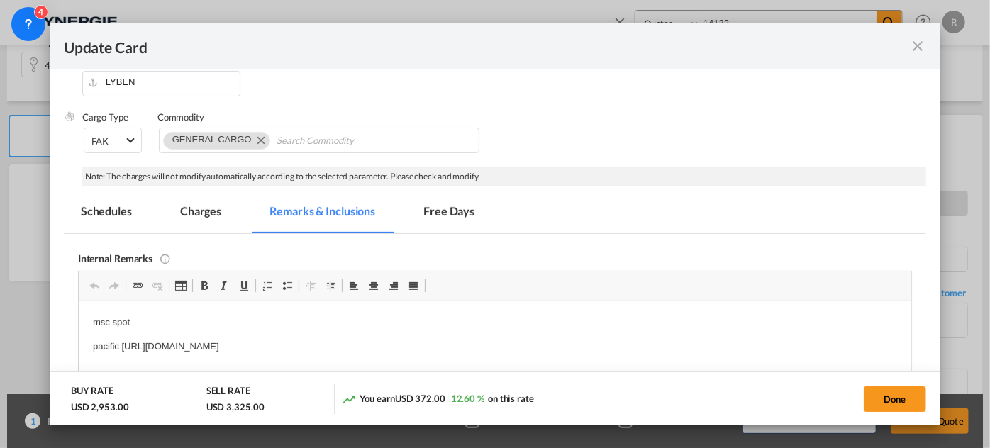
scroll to position [387, 0]
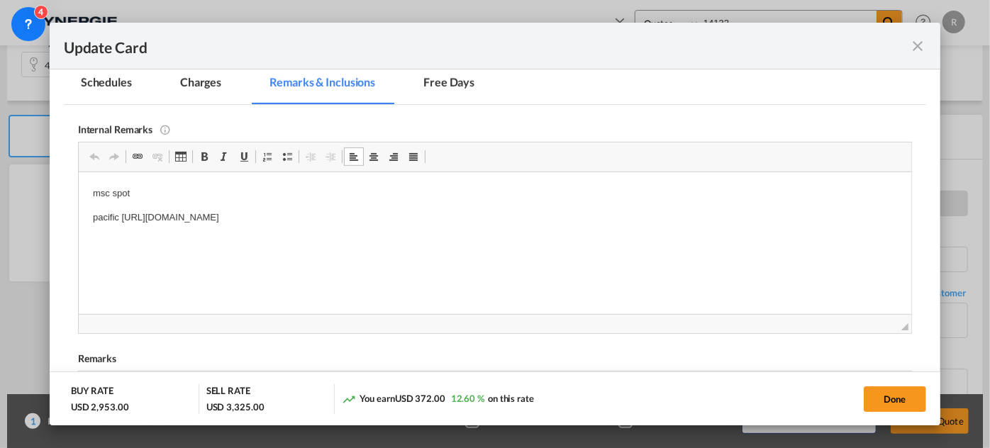
drag, startPoint x: 82, startPoint y: 188, endPoint x: 595, endPoint y: 219, distance: 513.2
drag, startPoint x: 232, startPoint y: 199, endPoint x: 213, endPoint y: 214, distance: 24.3
click at [231, 201] on body "tripoint hapag" at bounding box center [494, 217] width 804 height 62
drag, startPoint x: 146, startPoint y: 221, endPoint x: 114, endPoint y: 218, distance: 32.8
click at [145, 221] on p "hapag" at bounding box center [494, 217] width 804 height 15
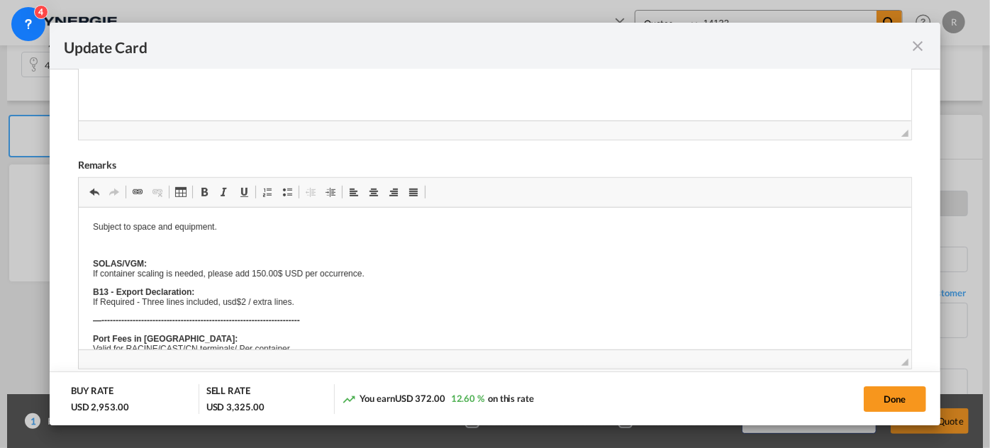
scroll to position [560, 0]
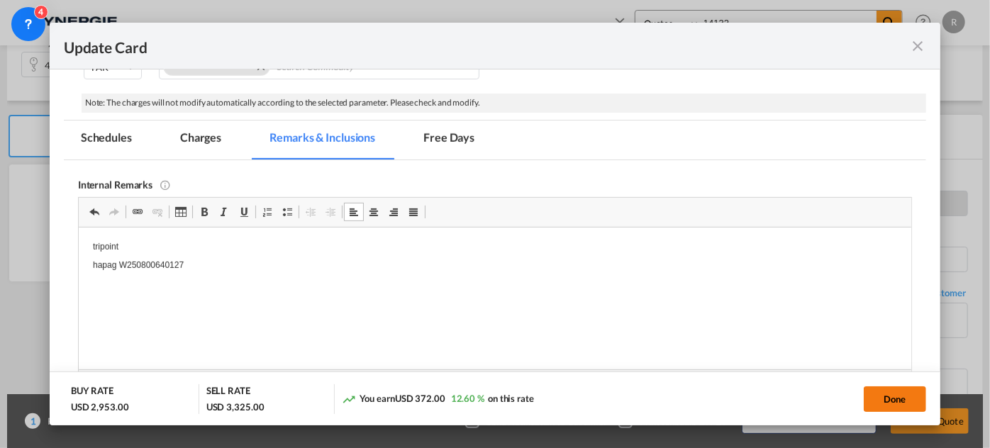
click at [878, 403] on button "Done" at bounding box center [895, 400] width 62 height 26
type input "[DATE]"
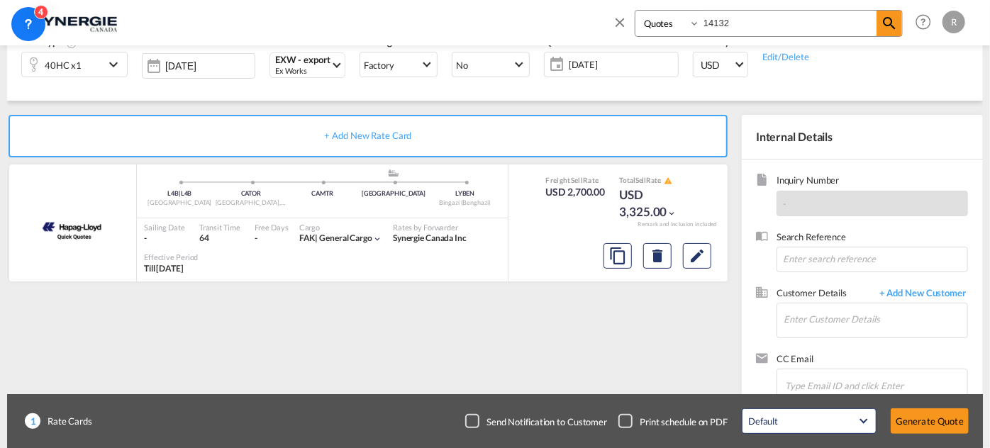
scroll to position [331, 0]
click at [702, 262] on md-icon "Edit" at bounding box center [697, 256] width 17 height 17
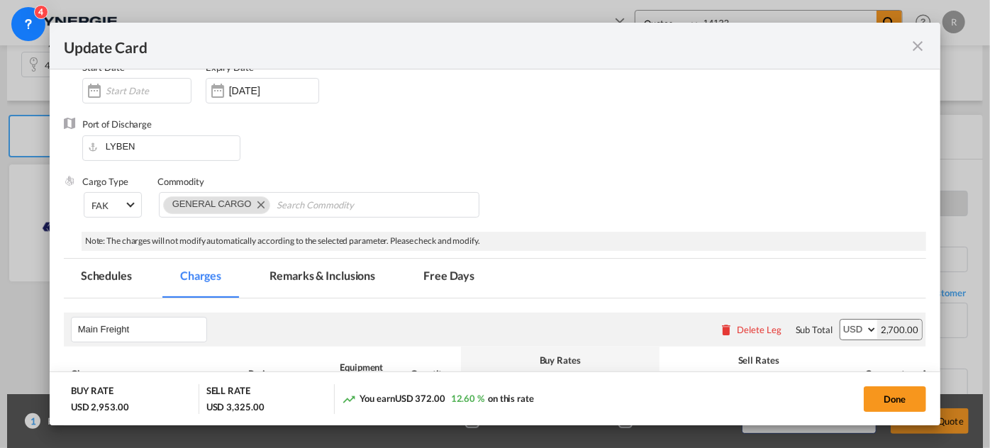
scroll to position [322, 0]
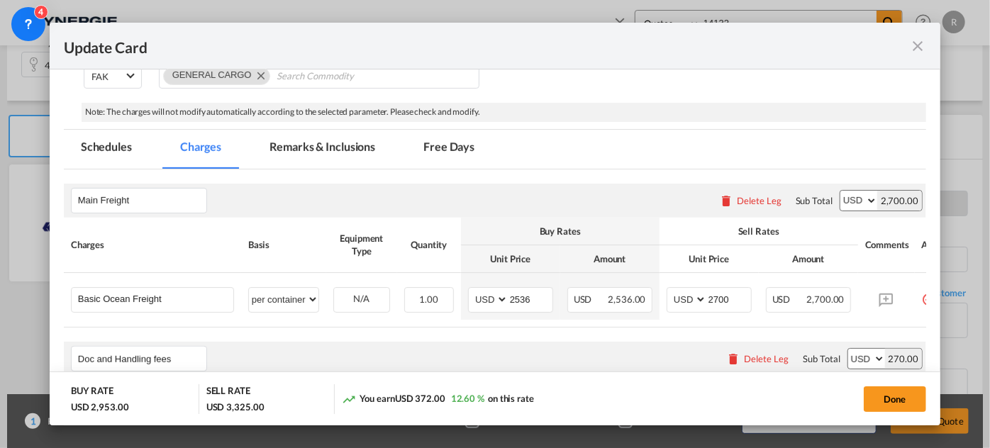
click at [353, 146] on md-tab-item "Remarks & Inclusions" at bounding box center [323, 149] width 140 height 39
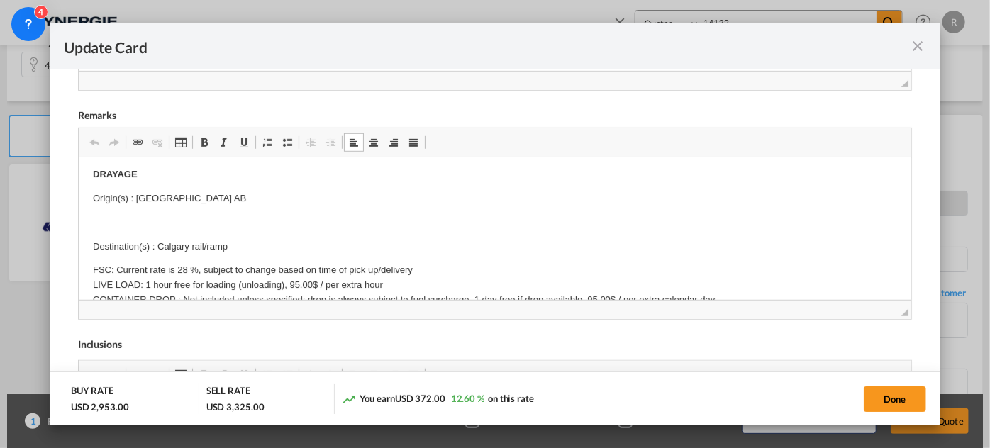
scroll to position [0, 0]
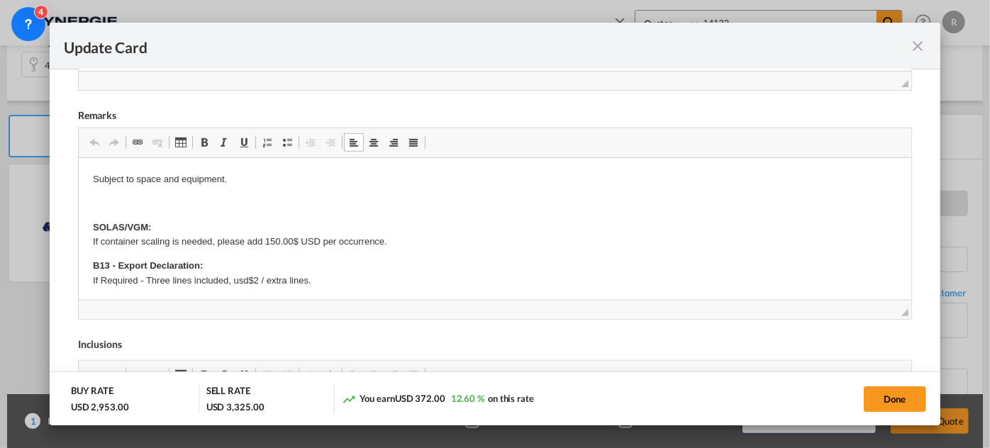
drag, startPoint x: 136, startPoint y: 197, endPoint x: 160, endPoint y: 197, distance: 24.1
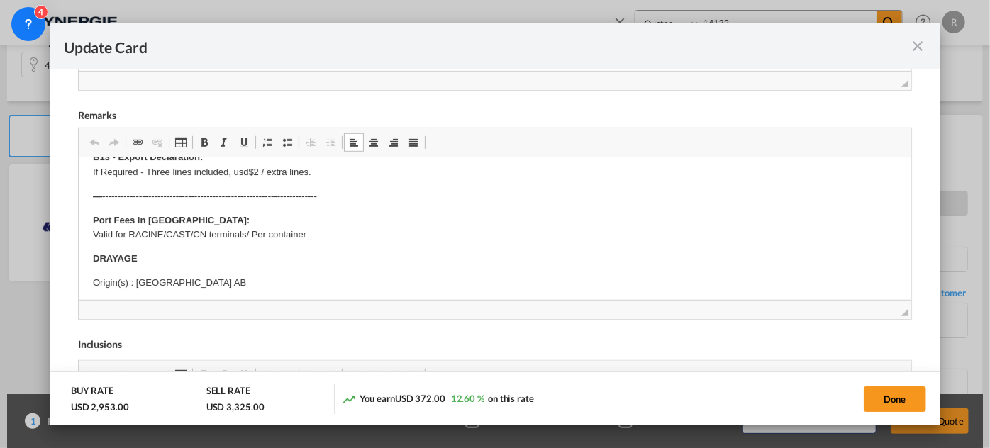
scroll to position [193, 0]
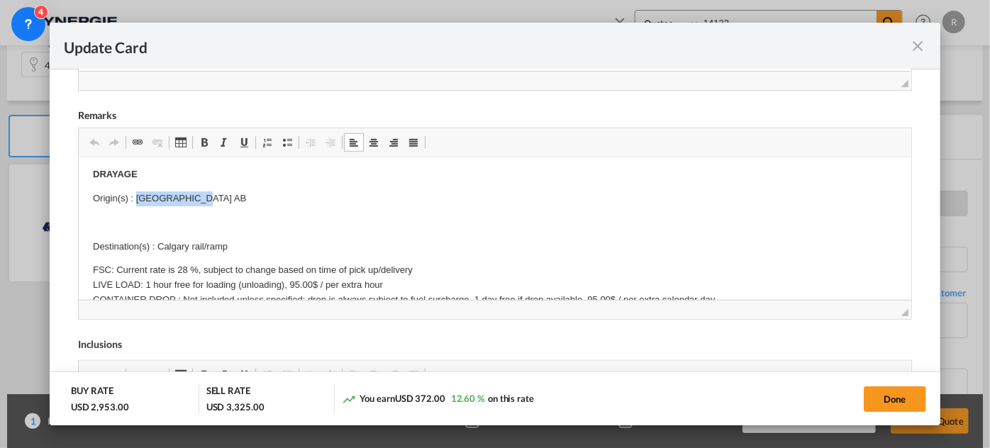
drag, startPoint x: 136, startPoint y: 196, endPoint x: 223, endPoint y: 201, distance: 87.4
click at [223, 201] on p "Origin(s) : [GEOGRAPHIC_DATA] AB" at bounding box center [494, 198] width 804 height 15
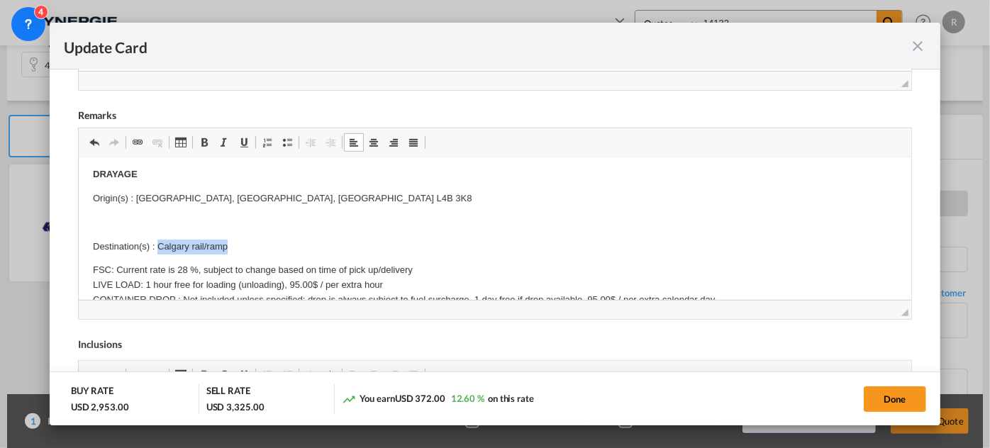
drag, startPoint x: 159, startPoint y: 241, endPoint x: 258, endPoint y: 239, distance: 99.3
click at [258, 239] on p "Destination(s) : Calgary rail/ramp" at bounding box center [494, 246] width 804 height 15
click at [184, 265] on p "FSC: Current rate is 28 %, subject to change based on time of pick up/delivery …" at bounding box center [494, 306] width 804 height 89
click at [875, 407] on button "Done" at bounding box center [895, 400] width 62 height 26
type input "[DATE]"
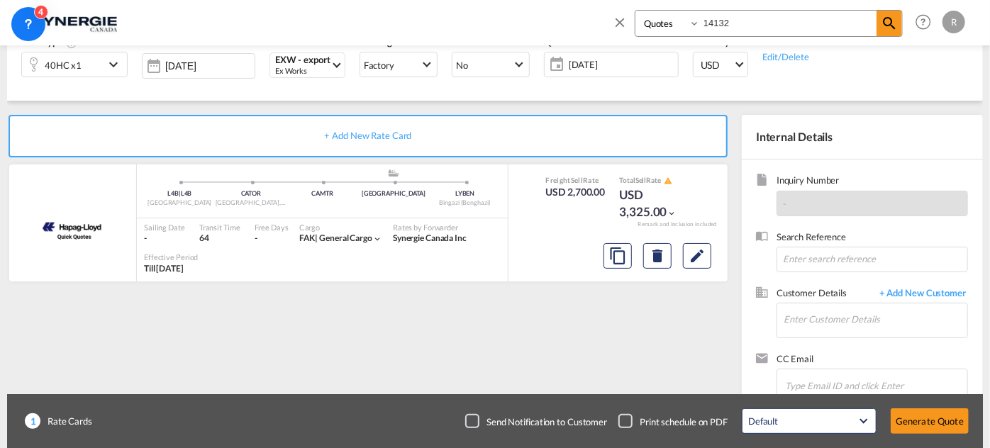
scroll to position [395, 0]
click at [621, 262] on md-icon "assets/icons/custom/copyQuote.svg" at bounding box center [617, 256] width 17 height 17
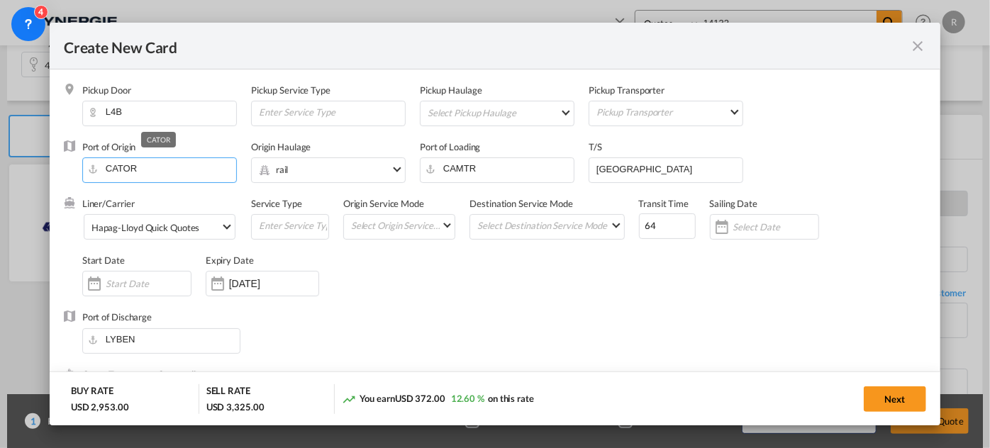
click at [191, 178] on input "CATOR" at bounding box center [162, 168] width 147 height 21
click at [204, 225] on span "Hapag-Lloyd Quick Quotes" at bounding box center [156, 227] width 129 height 13
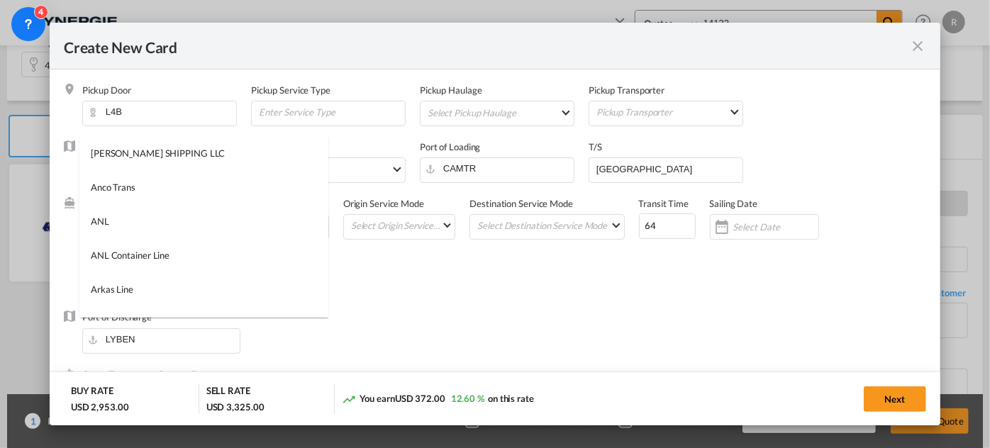
scroll to position [0, 0]
click at [204, 155] on input "search" at bounding box center [207, 153] width 241 height 34
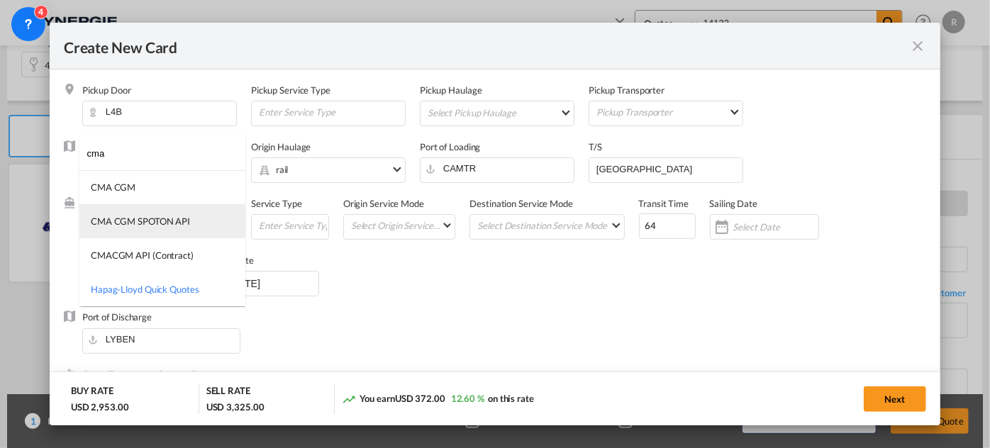
type input "cma"
click at [157, 226] on div "CMA CGM SPOTON API" at bounding box center [140, 221] width 99 height 13
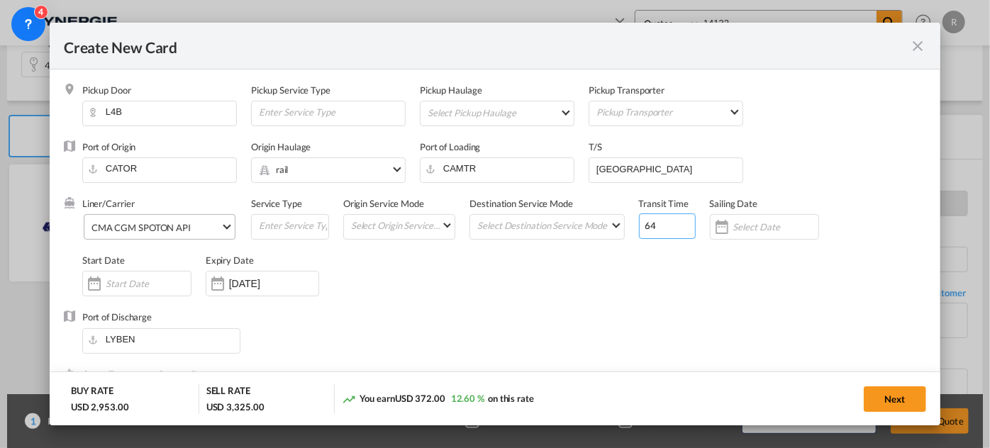
drag, startPoint x: 656, startPoint y: 228, endPoint x: 571, endPoint y: 209, distance: 87.1
click at [571, 209] on div "Liner/Carrier CMA CGM SPOTON API Service Type Origin Service Mode Select Origin…" at bounding box center [504, 254] width 844 height 114
type input "50"
click at [483, 165] on input "CAMTR" at bounding box center [500, 168] width 147 height 21
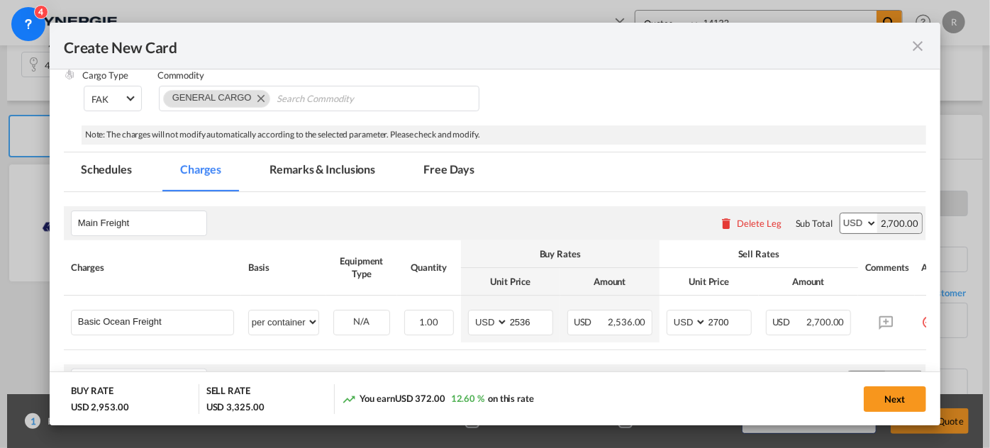
scroll to position [387, 0]
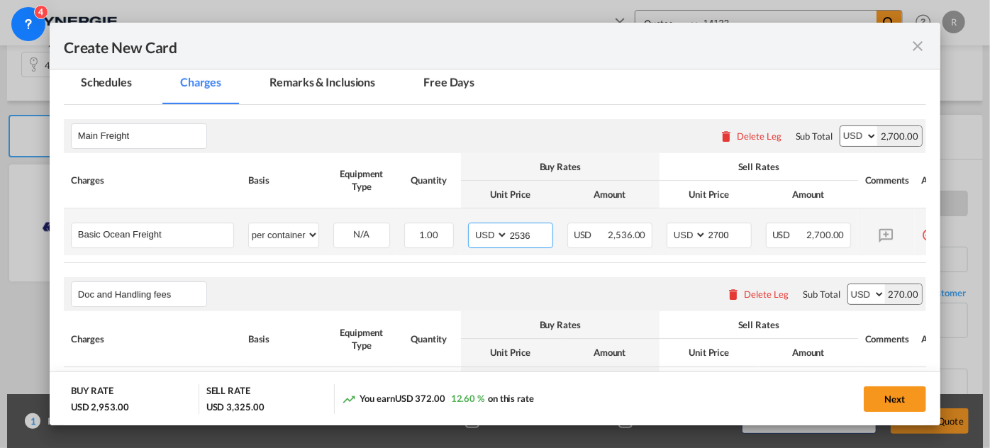
drag, startPoint x: 538, startPoint y: 228, endPoint x: 467, endPoint y: 225, distance: 71.7
click at [467, 225] on td "AED AFN ALL AMD ANG AOA ARS AUD AWG AZN BAM BBD BDT BGN BHD BIF BMD BND [PERSON…" at bounding box center [510, 232] width 99 height 47
type input "3452"
drag, startPoint x: 738, startPoint y: 233, endPoint x: 663, endPoint y: 228, distance: 75.4
click at [663, 228] on td "AED AFN ALL AMD ANG AOA ARS AUD AWG AZN BAM BBD BDT BGN BHD BIF BMD BND [PERSON…" at bounding box center [709, 232] width 99 height 47
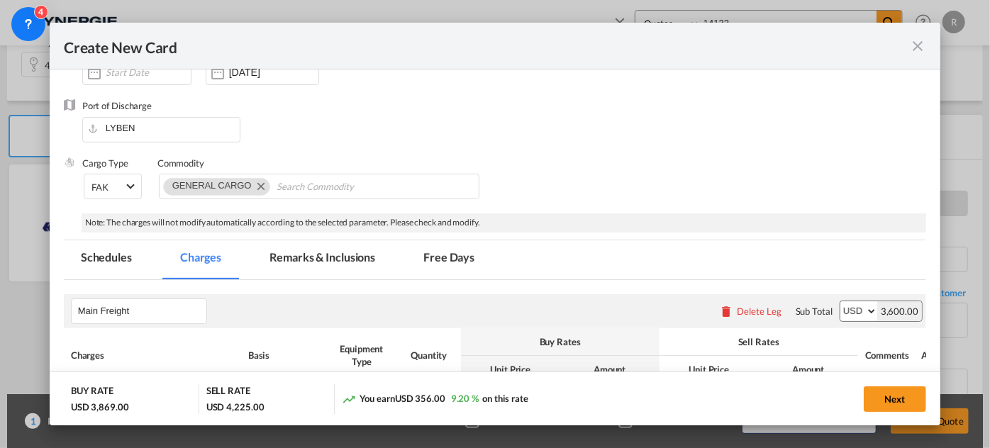
scroll to position [193, 0]
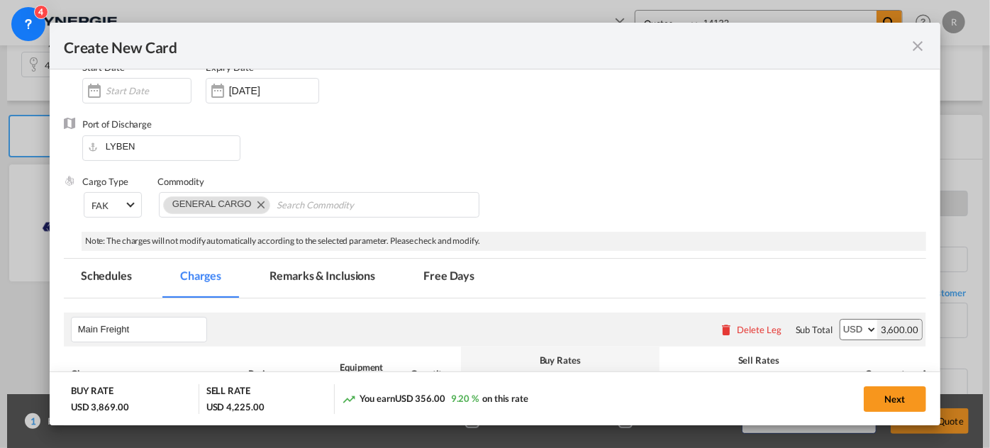
type input "3600"
click at [342, 275] on md-tab-item "Remarks & Inclusions" at bounding box center [323, 278] width 140 height 39
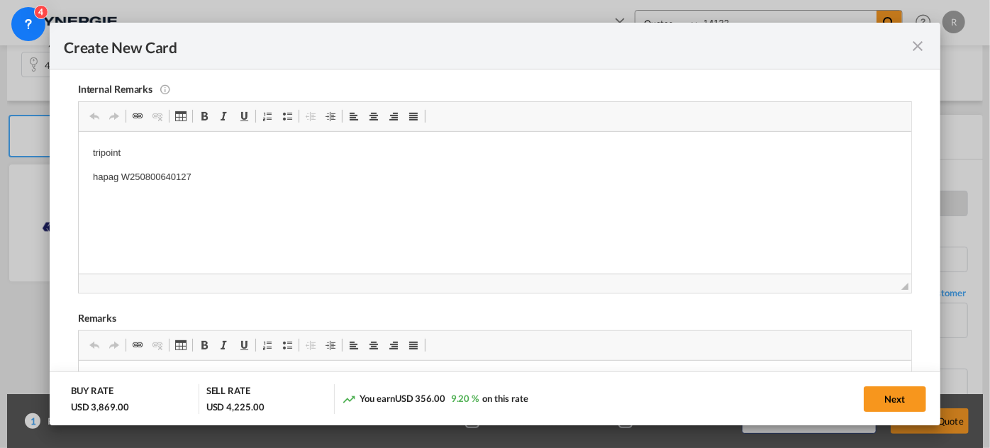
scroll to position [451, 0]
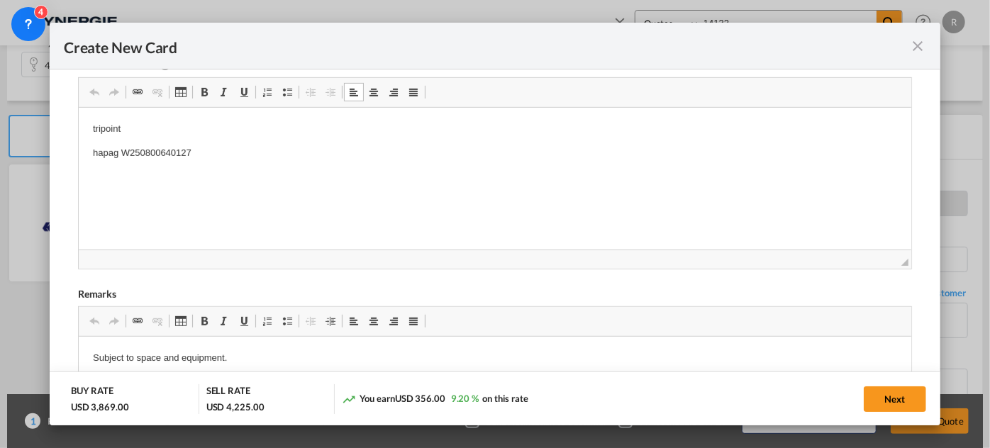
drag, startPoint x: 95, startPoint y: 153, endPoint x: 245, endPoint y: 155, distance: 150.4
click at [112, 155] on p "hapag W250800640127" at bounding box center [494, 152] width 804 height 15
drag, startPoint x: 86, startPoint y: 154, endPoint x: 233, endPoint y: 157, distance: 146.9
click at [233, 157] on html "tripoint hapag W250800640127" at bounding box center [494, 152] width 833 height 91
click at [887, 405] on button "Next" at bounding box center [895, 400] width 62 height 26
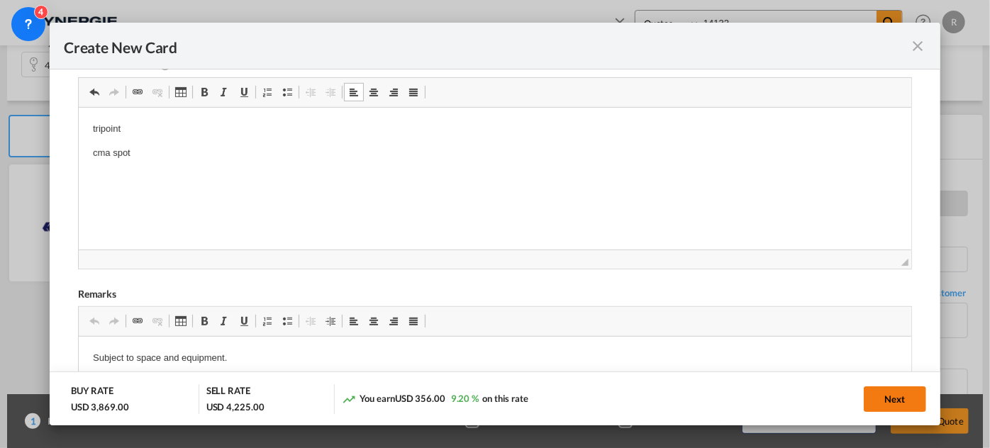
type input "[DATE]"
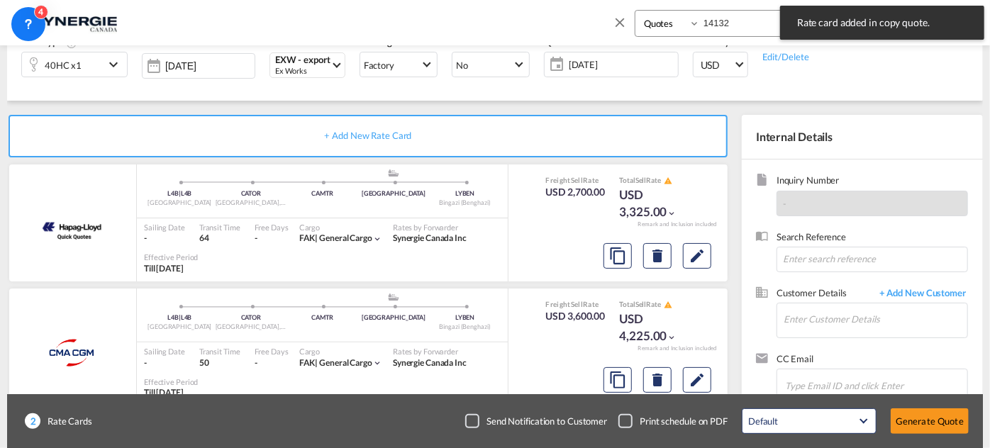
scroll to position [395, 0]
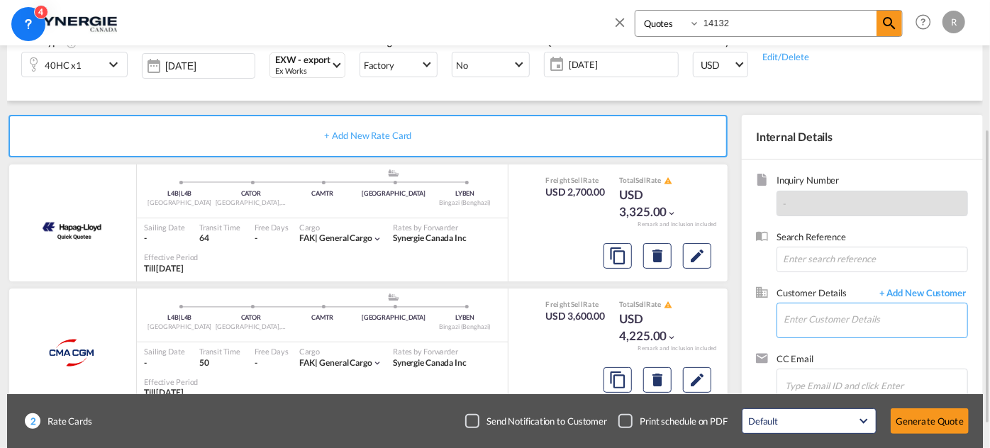
click at [905, 324] on input "Enter Customer Details" at bounding box center [876, 320] width 184 height 32
paste input "[EMAIL_ADDRESS][DOMAIN_NAME]"
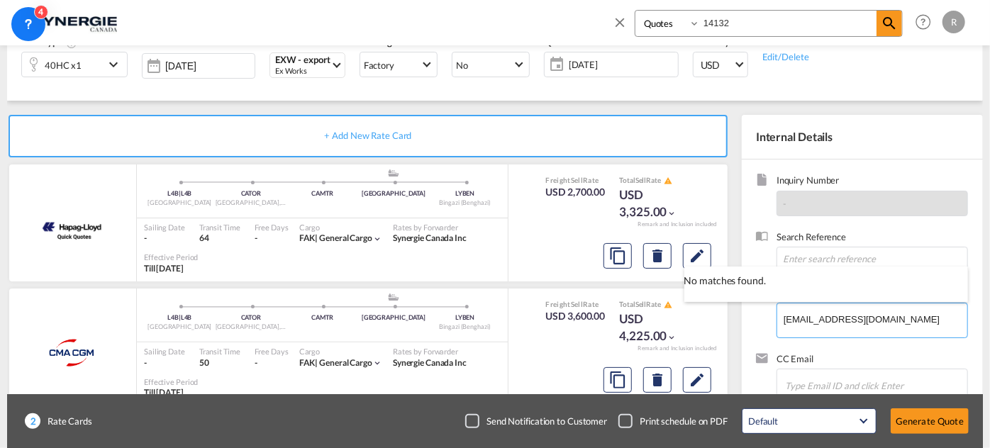
type input "[EMAIL_ADDRESS][DOMAIN_NAME]"
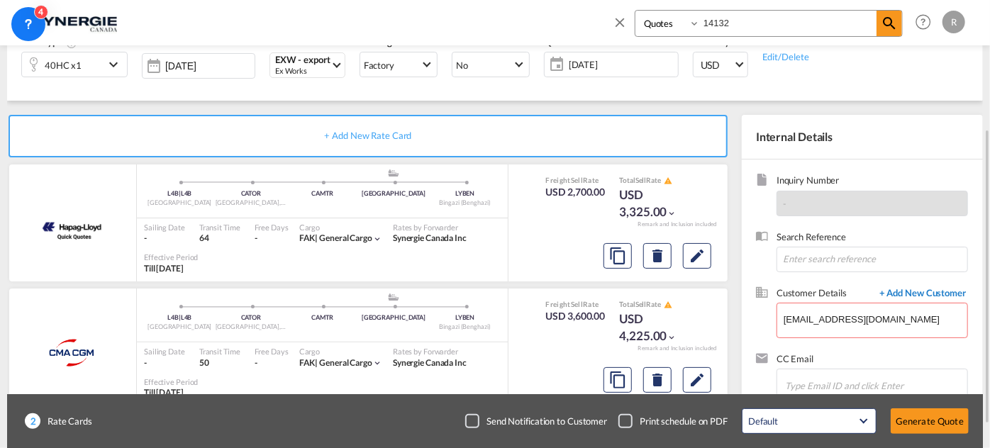
click at [920, 297] on span "+ Add New Customer" at bounding box center [921, 295] width 96 height 16
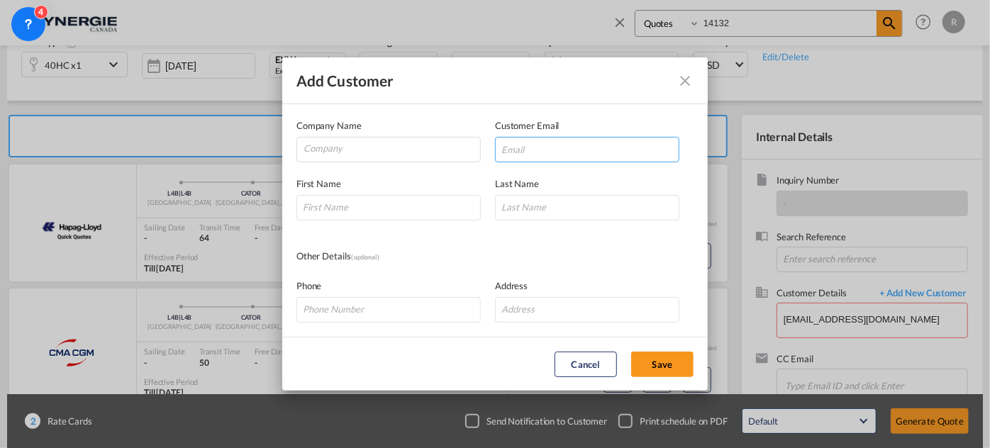
click at [586, 149] on input "Add Customer Company ..." at bounding box center [587, 150] width 184 height 26
paste input "[EMAIL_ADDRESS][DOMAIN_NAME]"
type input "[EMAIL_ADDRESS][DOMAIN_NAME]"
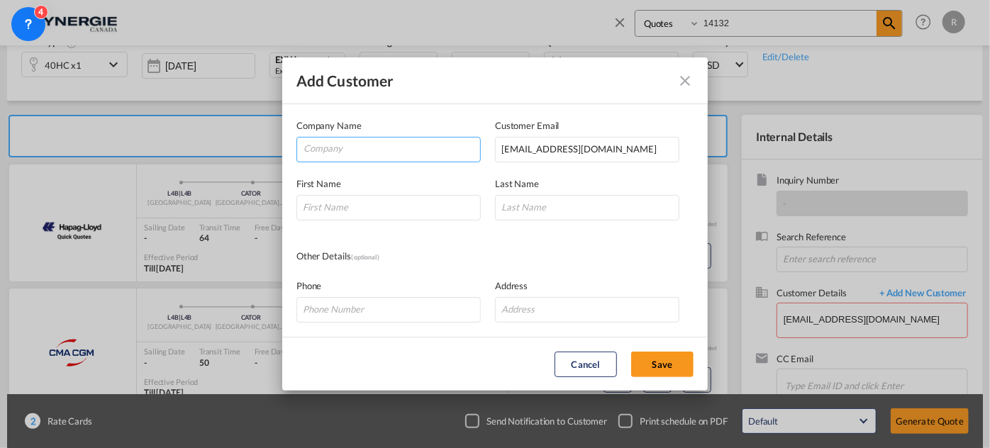
click at [414, 153] on input "Company" at bounding box center [392, 148] width 177 height 21
type input "Time World Freight"
click at [370, 211] on input "Add Customer Company ..." at bounding box center [389, 208] width 184 height 26
type input "Mark"
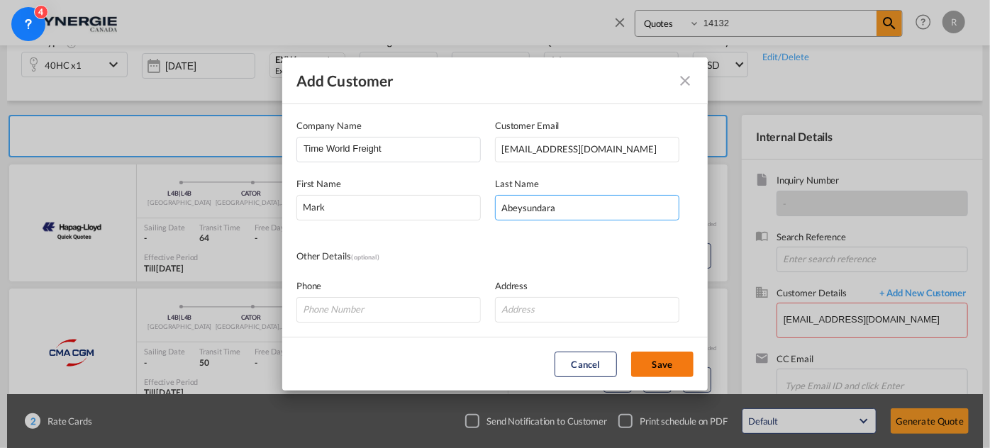
type input "Abeysundara"
click at [664, 360] on button "Save" at bounding box center [662, 365] width 62 height 26
type input "Time World Freight, [PERSON_NAME], [EMAIL_ADDRESS][DOMAIN_NAME]"
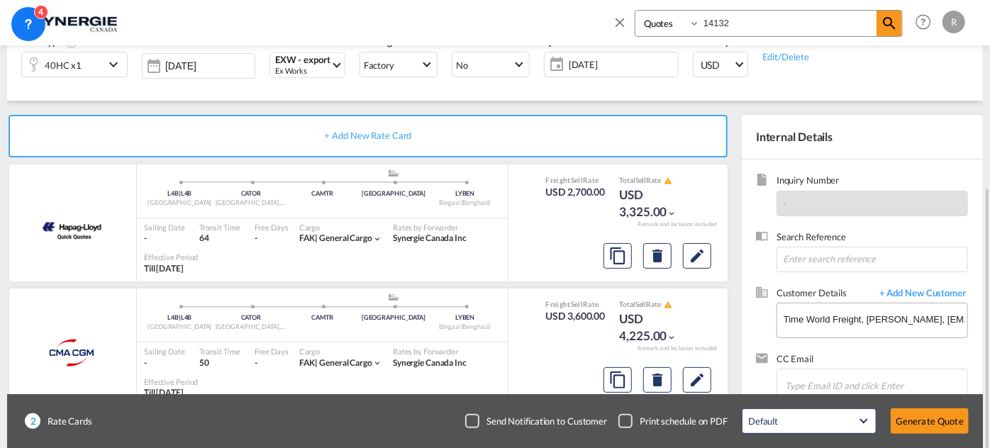
scroll to position [228, 0]
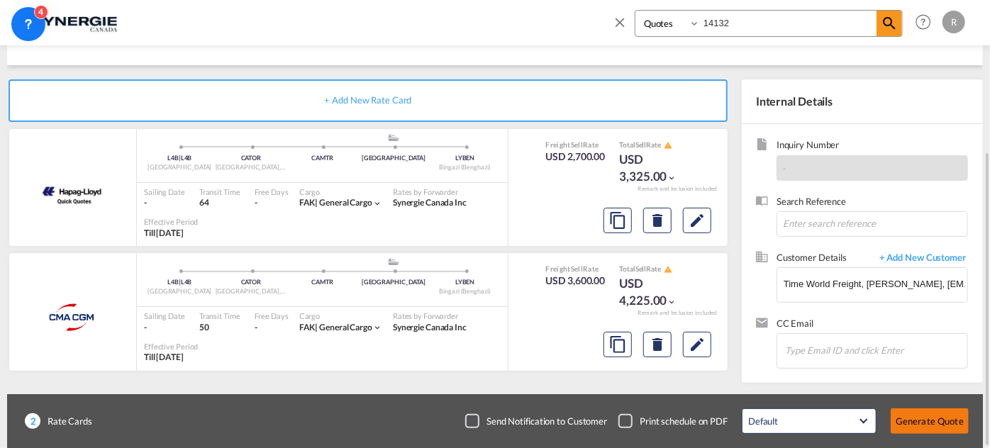
click at [933, 421] on button "Generate Quote" at bounding box center [930, 422] width 78 height 26
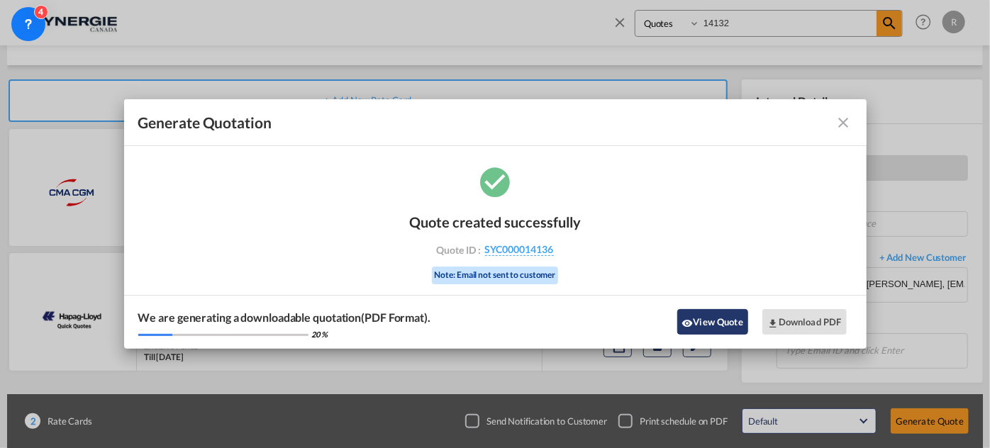
click at [729, 325] on button "View Quote" at bounding box center [713, 322] width 71 height 26
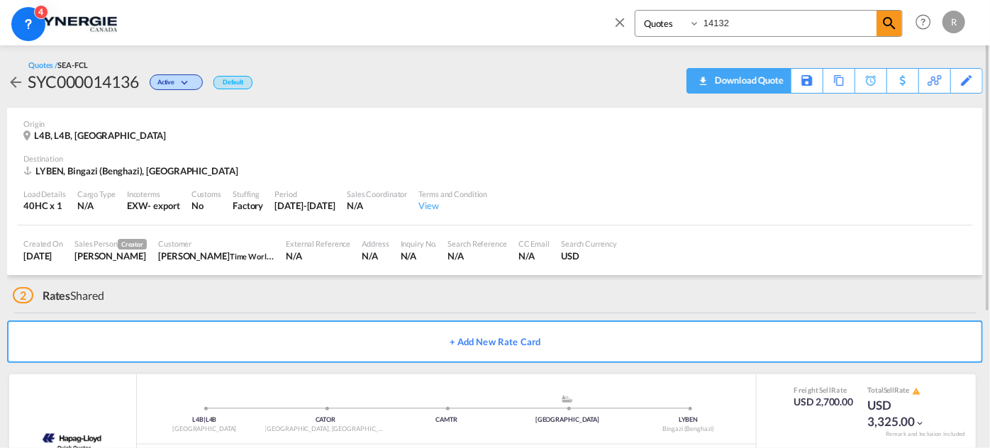
click at [779, 78] on div "Download Quote" at bounding box center [748, 80] width 72 height 23
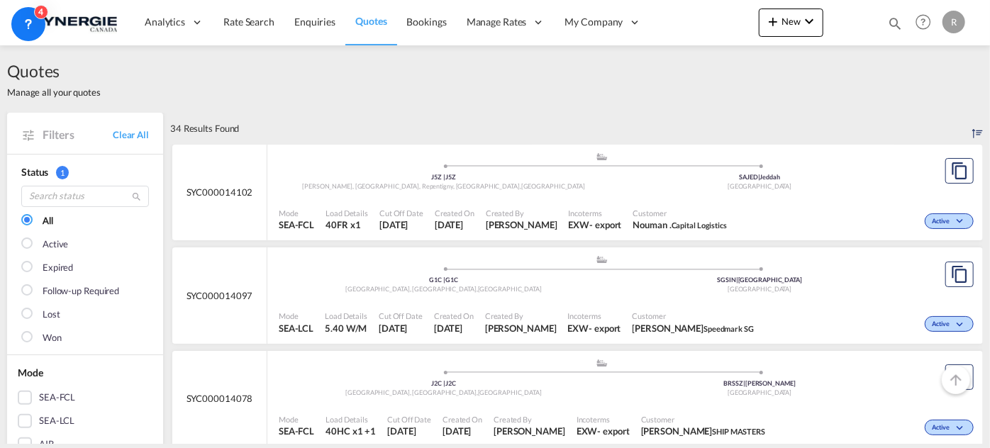
scroll to position [709, 0]
